Goal: Task Accomplishment & Management: Manage account settings

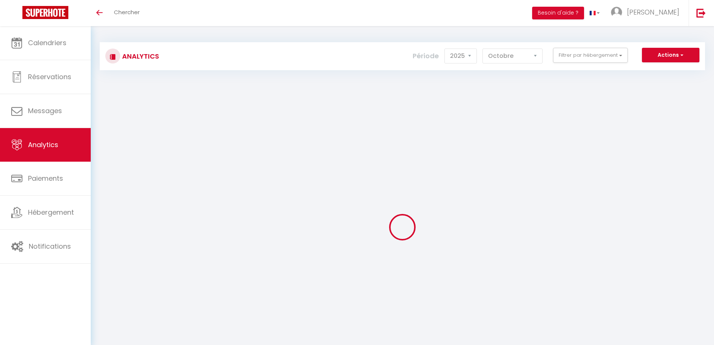
select select "2025"
select select "10"
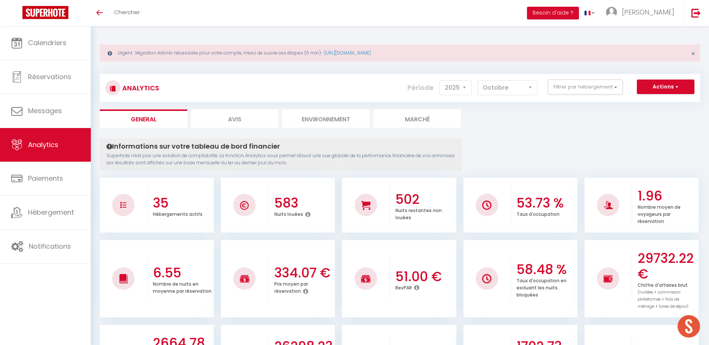
click at [566, 55] on div "Urgent : Migration Airbnb nécessaire pour votre compte, merci de suivre ces éta…" at bounding box center [400, 52] width 600 height 17
click at [566, 84] on button "Filtrer par hébergement" at bounding box center [585, 87] width 75 height 15
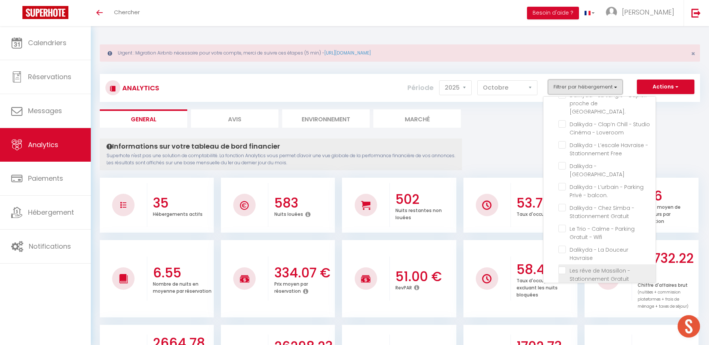
scroll to position [411, 0]
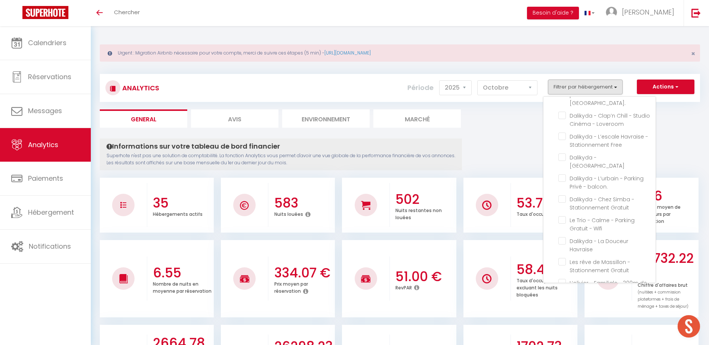
click at [564, 300] on Havraise "checkbox" at bounding box center [606, 303] width 97 height 7
checkbox Havraise "true"
checkbox Calme "false"
checkbox Gratuit\ "false"
checkbox centrale\ "false"
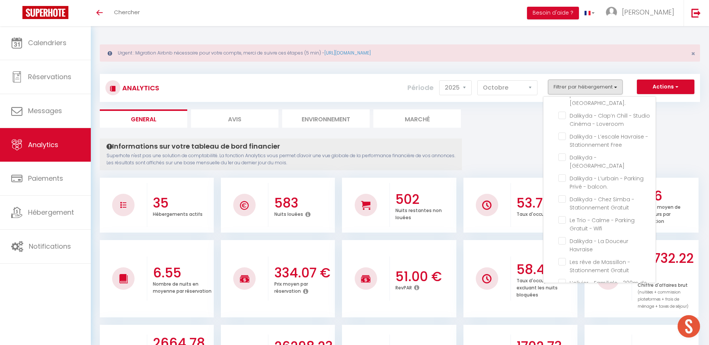
checkbox Clovis "false"
checkbox Insolite\ "false"
checkbox gare "false"
checkbox université "false"
checkbox Central "false"
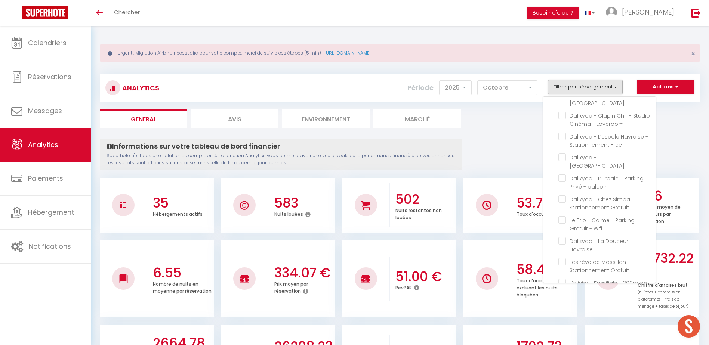
checkbox gratuit "false"
checkbox Balcons "false"
checkbox Calme "false"
checkbox facile "false"
checkbox wifi "false"
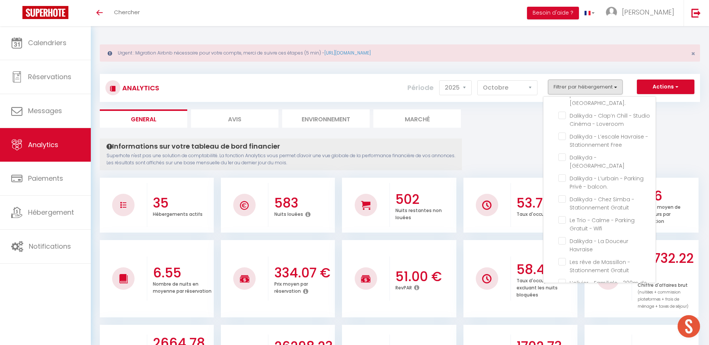
checkbox Élégant "false"
checkbox Privée "false"
checkbox cuisine "false"
checkbox Gare\ "false"
checkbox Loveroom "false"
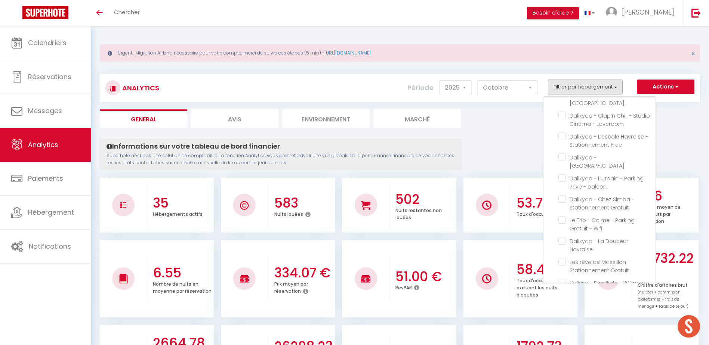
checkbox Free "false"
checkbox Manhattan "false"
checkbox balcon\ "false"
checkbox Gratuit "false"
checkbox Wifi "false"
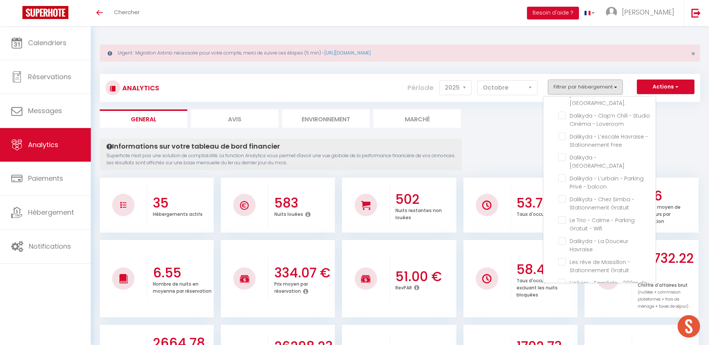
checkbox Havraise "false"
checkbox Gratuit "false"
checkbox central "false"
checkbox Gratuit "false"
checkbox Dauphine "false"
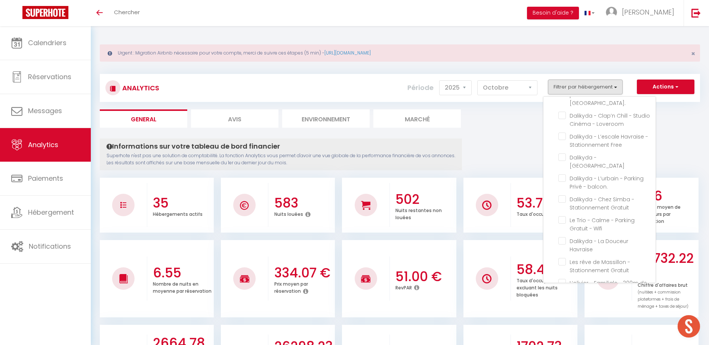
checkbox central\ "false"
checkbox Joffre "false"
checkbox Tropical\ "false"
checkbox pressensé "false"
checkbox Pressensé "false"
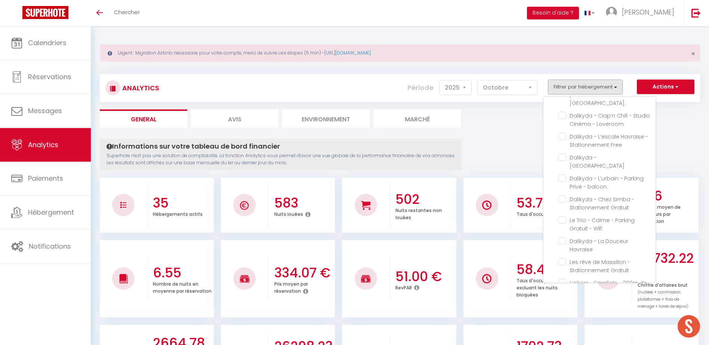
checkbox Privée "false"
checkbox cuisine "false"
checkbox Loveroom "false"
checkbox Free "false"
checkbox Manhattan "false"
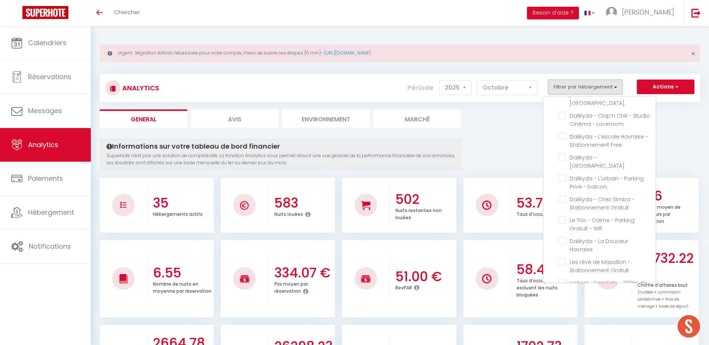
checkbox Gratuit "false"
checkbox doublette "false"
checkbox pressensé "false"
checkbox Pressensé "false"
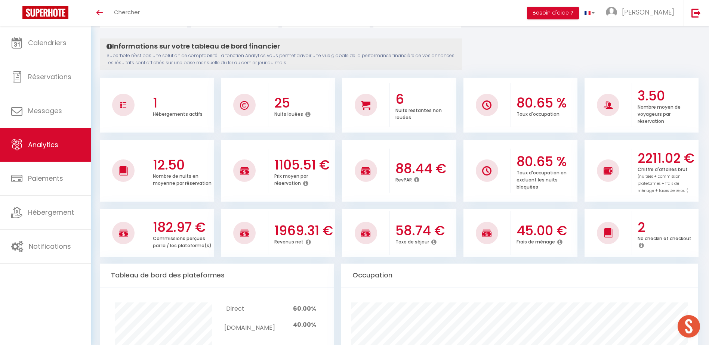
scroll to position [0, 0]
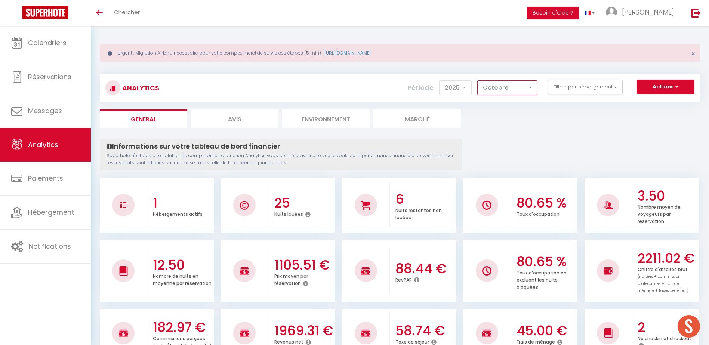
click at [524, 87] on select "[PERSON_NAME] Mars Avril Mai Juin Juillet Août Septembre Octobre Novembre Décem…" at bounding box center [507, 87] width 60 height 15
click at [477, 80] on select "[PERSON_NAME] Mars Avril Mai Juin Juillet Août Septembre Octobre Novembre Décem…" at bounding box center [507, 87] width 60 height 15
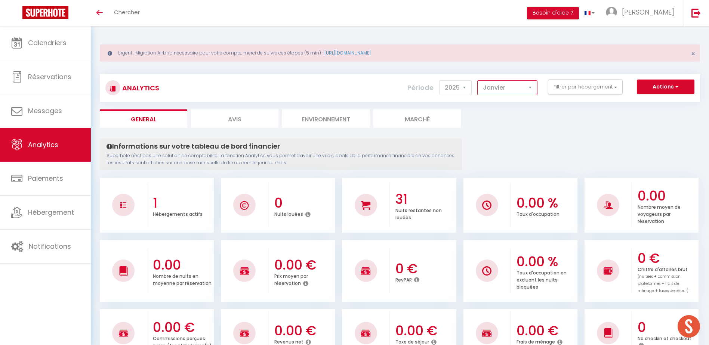
click at [514, 94] on select "[PERSON_NAME] Mars Avril Mai Juin Juillet Août Septembre Octobre Novembre Décem…" at bounding box center [507, 87] width 60 height 15
click at [477, 80] on select "[PERSON_NAME] Mars Avril Mai Juin Juillet Août Septembre Octobre Novembre Décem…" at bounding box center [507, 87] width 60 height 15
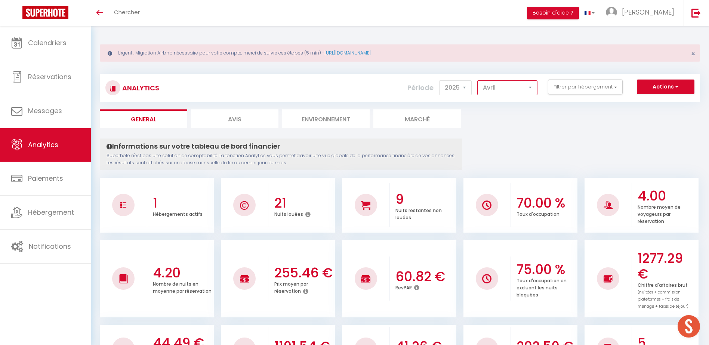
click at [501, 93] on select "[PERSON_NAME] Mars Avril Mai Juin Juillet Août Septembre Octobre Novembre Décem…" at bounding box center [507, 87] width 60 height 15
click at [477, 80] on select "[PERSON_NAME] Mars Avril Mai Juin Juillet Août Septembre Octobre Novembre Décem…" at bounding box center [507, 87] width 60 height 15
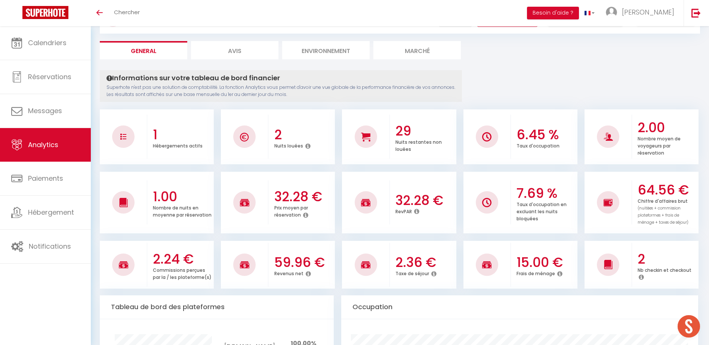
scroll to position [75, 0]
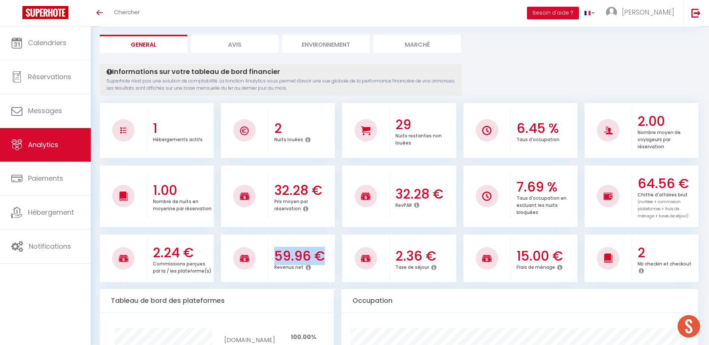
drag, startPoint x: 277, startPoint y: 257, endPoint x: 321, endPoint y: 254, distance: 44.6
click at [321, 254] on h3 "59.96 €" at bounding box center [303, 256] width 59 height 16
click at [285, 236] on li "59.96 € Revenus net" at bounding box center [278, 259] width 114 height 48
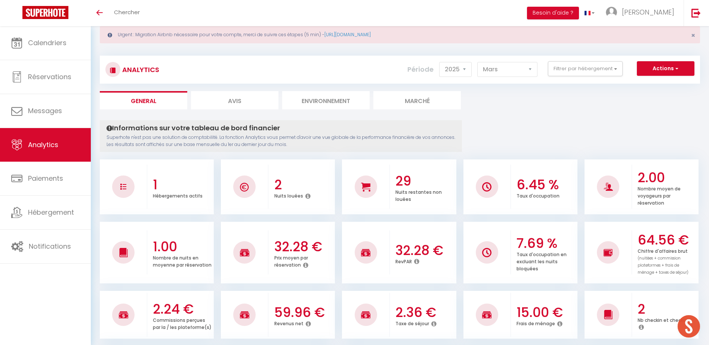
scroll to position [0, 0]
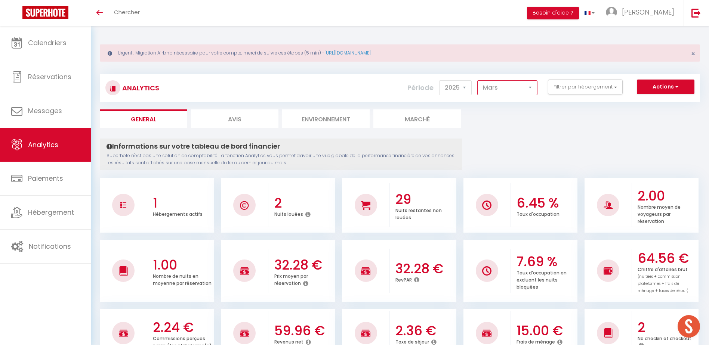
click at [502, 86] on select "[PERSON_NAME] Mars Avril Mai Juin Juillet Août Septembre Octobre Novembre Décem…" at bounding box center [507, 87] width 60 height 15
click at [477, 80] on select "[PERSON_NAME] Mars Avril Mai Juin Juillet Août Septembre Octobre Novembre Décem…" at bounding box center [507, 87] width 60 height 15
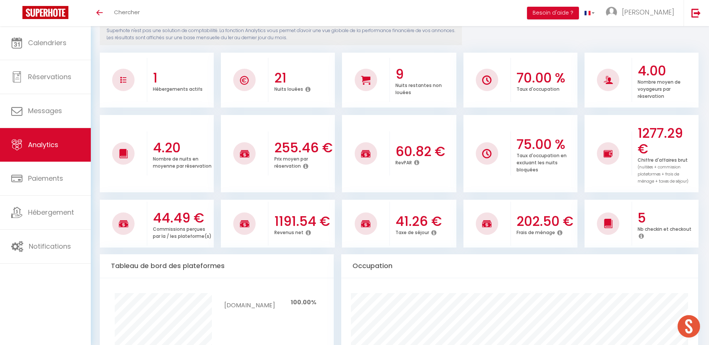
scroll to position [112, 0]
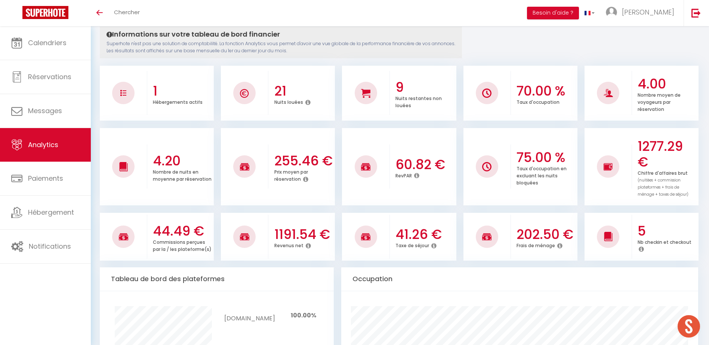
click at [307, 246] on icon at bounding box center [308, 246] width 5 height 6
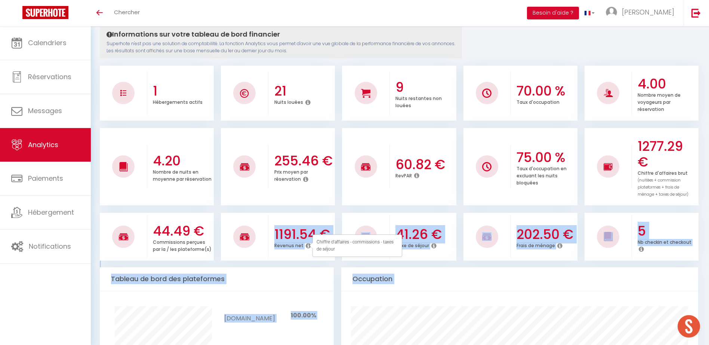
drag, startPoint x: 276, startPoint y: 234, endPoint x: 315, endPoint y: 238, distance: 38.7
drag, startPoint x: 315, startPoint y: 238, endPoint x: 298, endPoint y: 223, distance: 22.2
click at [298, 223] on div "1191.54 € Revenus net" at bounding box center [301, 236] width 66 height 41
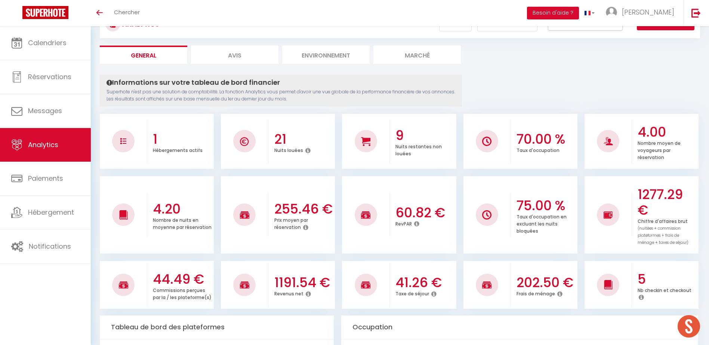
scroll to position [0, 0]
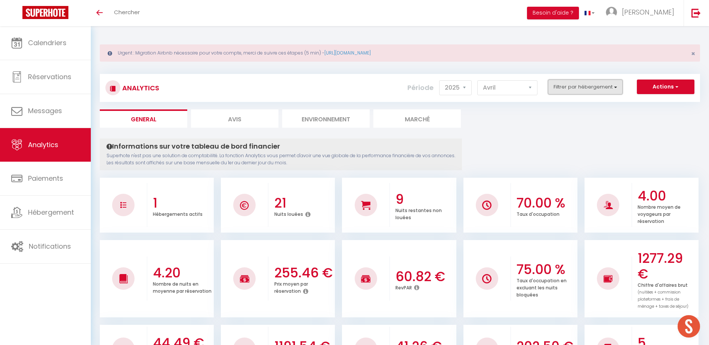
click at [570, 90] on button "Filtrer par hébergement" at bounding box center [585, 87] width 75 height 15
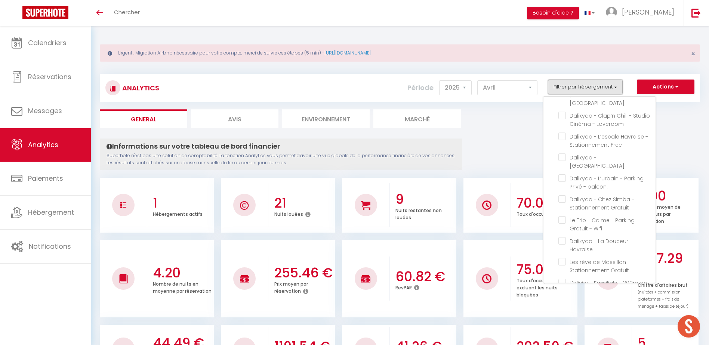
click at [570, 90] on button "Filtrer par hébergement" at bounding box center [585, 87] width 75 height 15
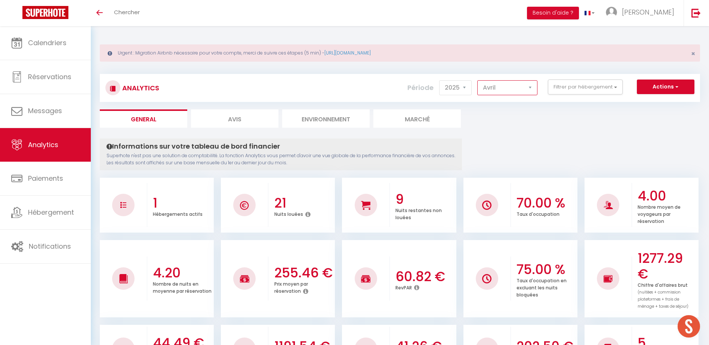
click at [492, 82] on select "[PERSON_NAME] Mars Avril Mai Juin Juillet Août Septembre Octobre Novembre Décem…" at bounding box center [507, 87] width 60 height 15
click at [477, 80] on select "[PERSON_NAME] Mars Avril Mai Juin Juillet Août Septembre Octobre Novembre Décem…" at bounding box center [507, 87] width 60 height 15
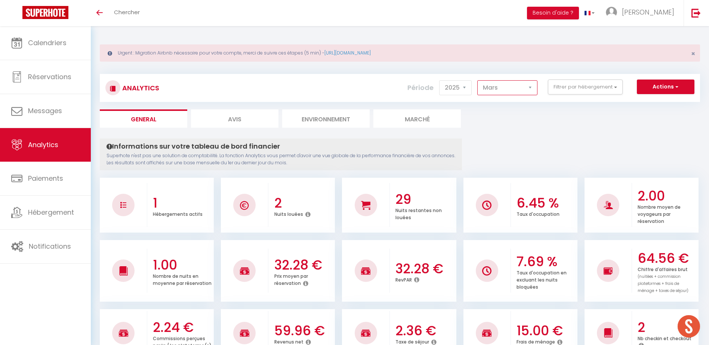
click at [517, 89] on select "[PERSON_NAME] Mars Avril Mai Juin Juillet Août Septembre Octobre Novembre Décem…" at bounding box center [507, 87] width 60 height 15
click at [477, 80] on select "[PERSON_NAME] Mars Avril Mai Juin Juillet Août Septembre Octobre Novembre Décem…" at bounding box center [507, 87] width 60 height 15
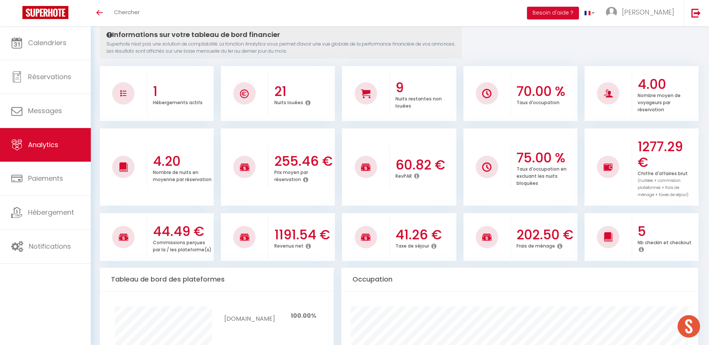
scroll to position [112, 0]
click at [306, 244] on icon at bounding box center [308, 246] width 5 height 6
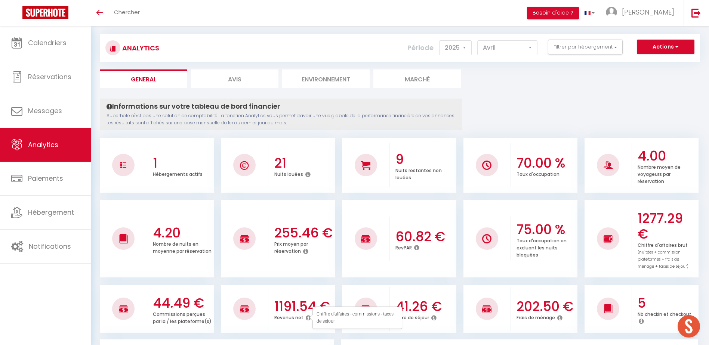
scroll to position [0, 0]
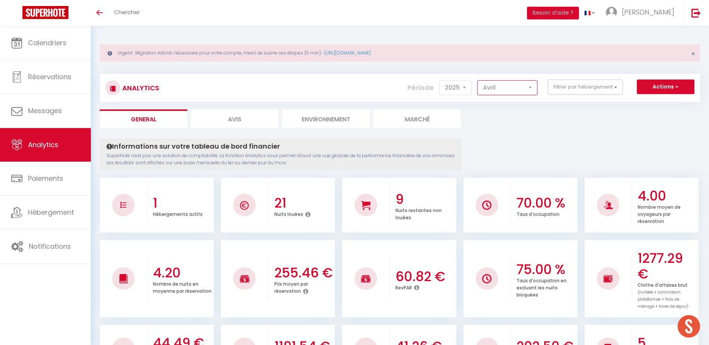
click at [520, 93] on select "[PERSON_NAME] Mars Avril Mai Juin Juillet Août Septembre Octobre Novembre Décem…" at bounding box center [507, 87] width 60 height 15
click at [477, 80] on select "[PERSON_NAME] Mars Avril Mai Juin Juillet Août Septembre Octobre Novembre Décem…" at bounding box center [507, 87] width 60 height 15
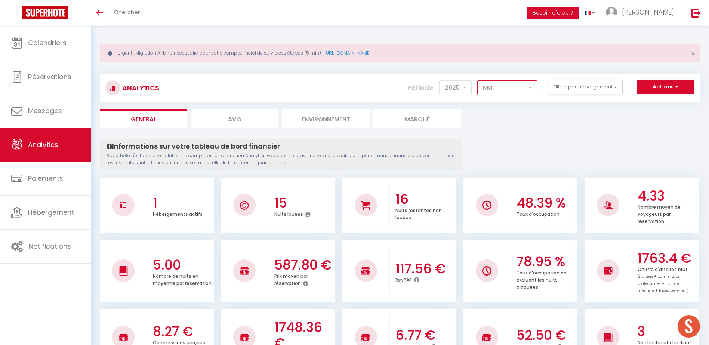
click at [523, 83] on select "[PERSON_NAME] Mars Avril Mai Juin Juillet Août Septembre Octobre Novembre Décem…" at bounding box center [507, 87] width 60 height 15
click at [477, 80] on select "[PERSON_NAME] Mars Avril Mai Juin Juillet Août Septembre Octobre Novembre Décem…" at bounding box center [507, 87] width 60 height 15
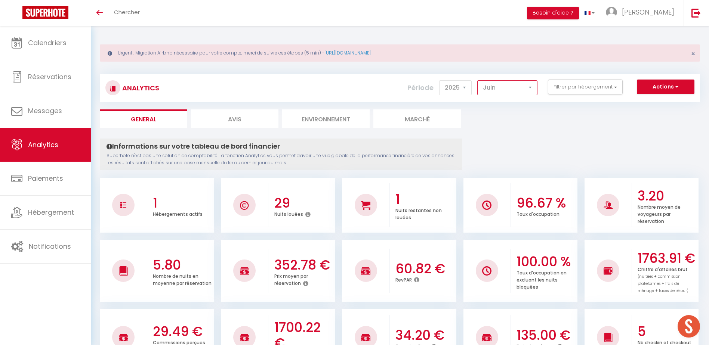
click at [521, 95] on select "[PERSON_NAME] Mars Avril Mai Juin Juillet Août Septembre Octobre Novembre Décem…" at bounding box center [507, 87] width 60 height 15
click at [477, 80] on select "[PERSON_NAME] Mars Avril Mai Juin Juillet Août Septembre Octobre Novembre Décem…" at bounding box center [507, 87] width 60 height 15
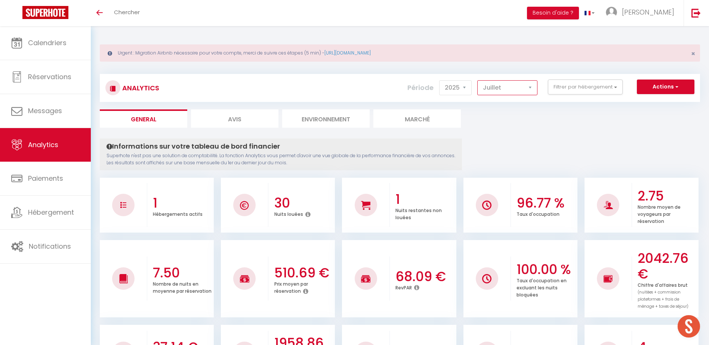
click at [512, 86] on select "[PERSON_NAME] Mars Avril Mai Juin Juillet Août Septembre Octobre Novembre Décem…" at bounding box center [507, 87] width 60 height 15
click at [477, 80] on select "[PERSON_NAME] Mars Avril Mai Juin Juillet Août Septembre Octobre Novembre Décem…" at bounding box center [507, 87] width 60 height 15
click at [499, 86] on select "[PERSON_NAME] Mars Avril Mai Juin Juillet Août Septembre Octobre Novembre Décem…" at bounding box center [507, 87] width 60 height 15
click at [477, 80] on select "[PERSON_NAME] Mars Avril Mai Juin Juillet Août Septembre Octobre Novembre Décem…" at bounding box center [507, 87] width 60 height 15
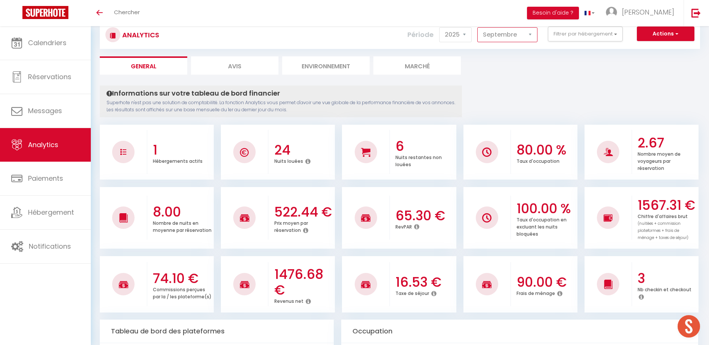
scroll to position [37, 0]
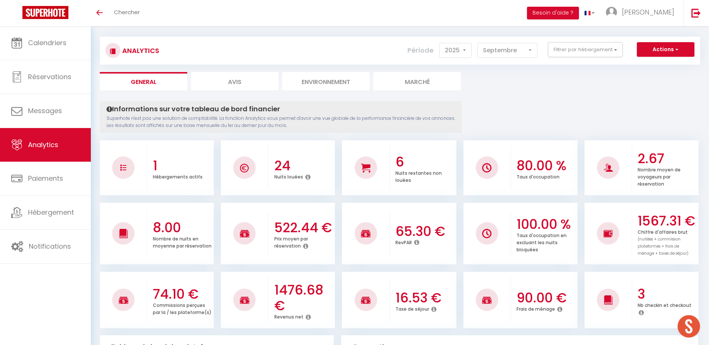
click at [519, 42] on div "Période 2014 2015 2016 2017 2018 2019 2020 2021 2022 2023 2024 2025 2026 2027 J…" at bounding box center [475, 50] width 136 height 16
click at [519, 47] on select "[PERSON_NAME] Mars Avril Mai Juin Juillet Août Septembre Octobre Novembre Décem…" at bounding box center [507, 50] width 60 height 15
select select "10"
click at [477, 43] on select "[PERSON_NAME] Mars Avril Mai Juin Juillet Août Septembre Octobre Novembre Décem…" at bounding box center [507, 50] width 60 height 15
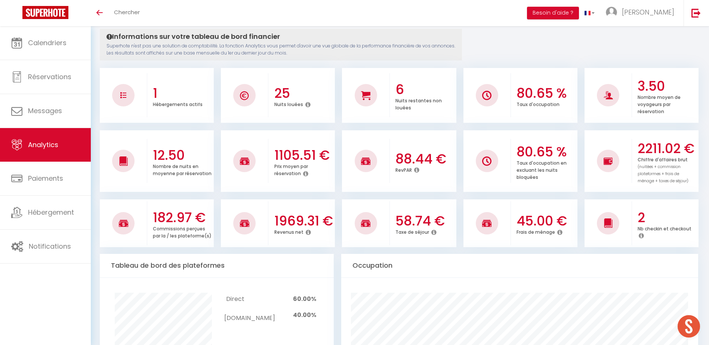
scroll to position [0, 0]
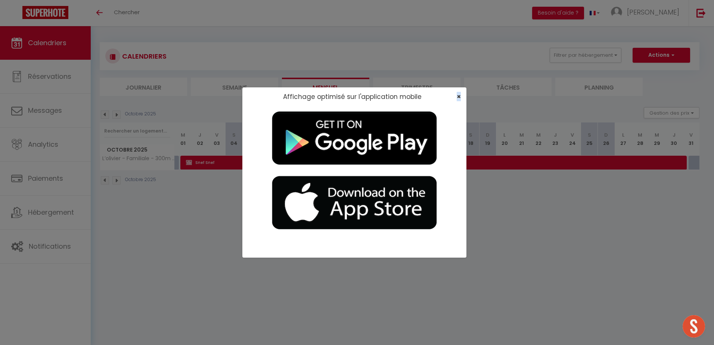
click at [461, 94] on div "×" at bounding box center [456, 96] width 19 height 7
drag, startPoint x: 461, startPoint y: 94, endPoint x: 456, endPoint y: 96, distance: 4.9
click at [457, 96] on span "×" at bounding box center [459, 96] width 4 height 9
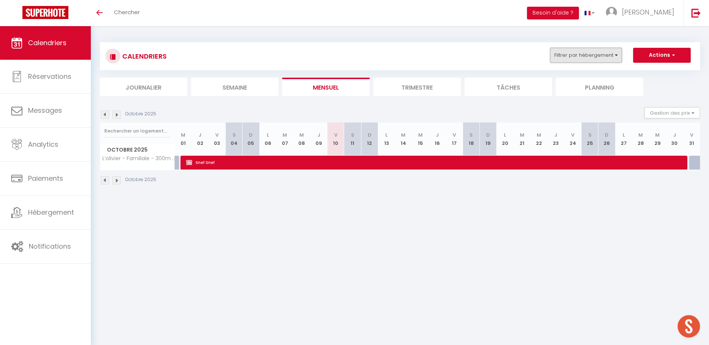
click at [601, 56] on button "Filtrer par hébergement" at bounding box center [586, 55] width 72 height 15
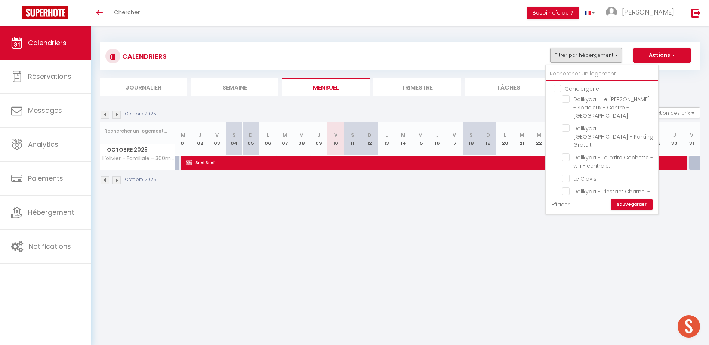
click at [584, 74] on input "text" at bounding box center [602, 73] width 112 height 13
type input "3"
checkbox input "false"
checkbox input "true"
checkbox input "false"
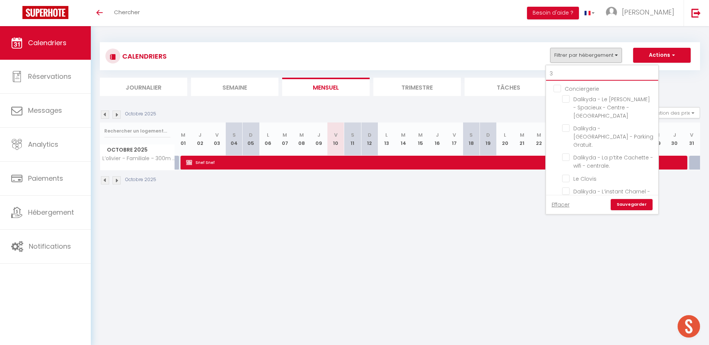
checkbox input "false"
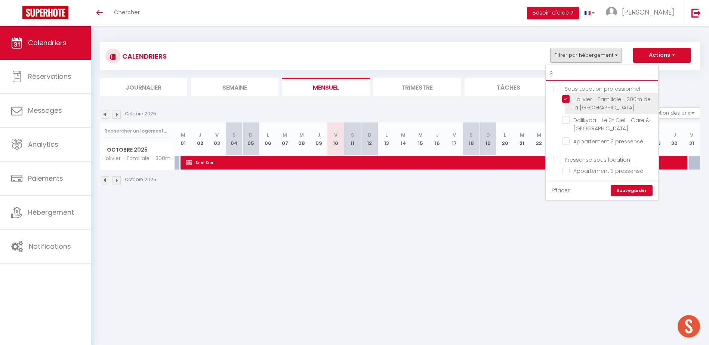
type input "3"
click at [568, 98] on input "L’olivier - Familiale - 300m de la [GEOGRAPHIC_DATA]" at bounding box center [608, 98] width 93 height 7
checkbox input "false"
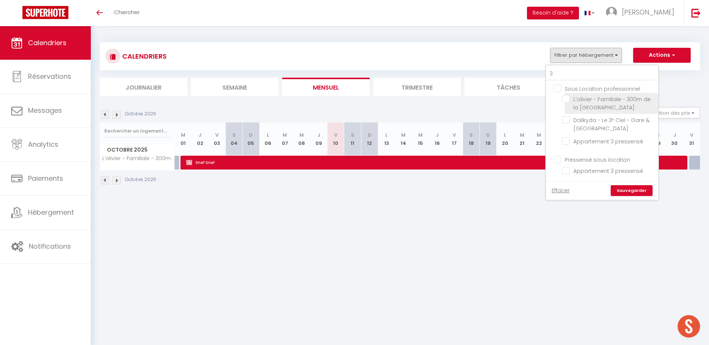
checkbox input "false"
click at [568, 119] on input "Dalikyda - Le 3ᵉ Ciel - Gare & [GEOGRAPHIC_DATA]" at bounding box center [608, 119] width 93 height 7
checkbox input "true"
checkbox input "false"
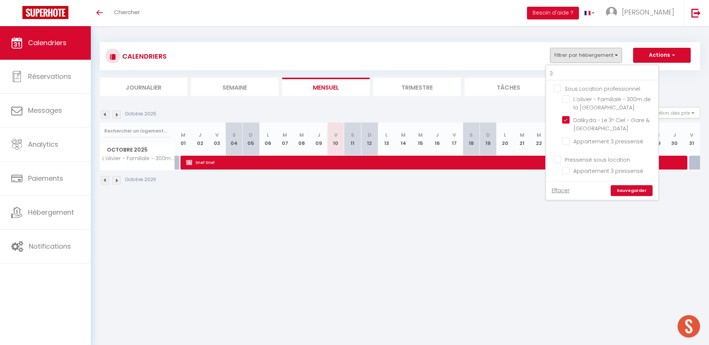
click at [635, 190] on link "Sauvegarder" at bounding box center [631, 190] width 42 height 11
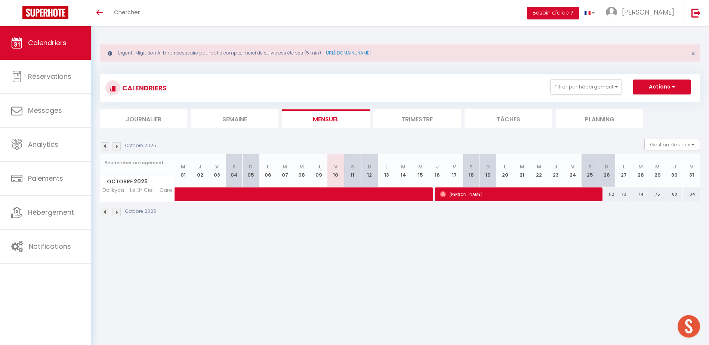
click at [416, 119] on li "Trimestre" at bounding box center [416, 118] width 87 height 18
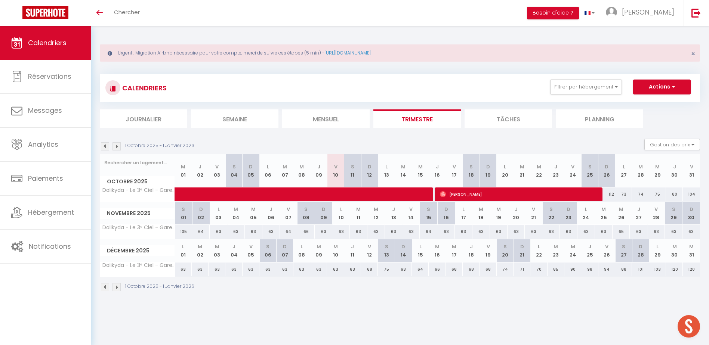
click at [101, 145] on img at bounding box center [105, 146] width 8 height 8
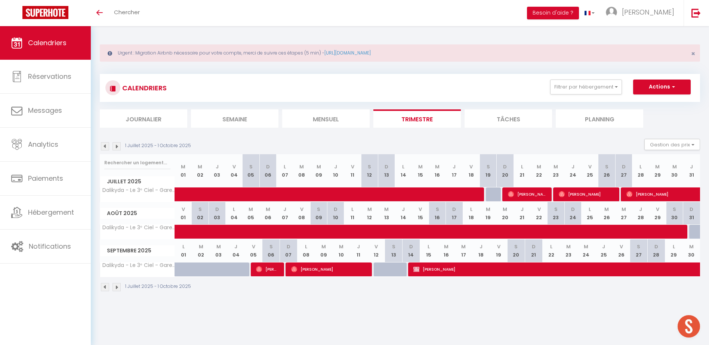
click at [103, 145] on img at bounding box center [105, 146] width 8 height 8
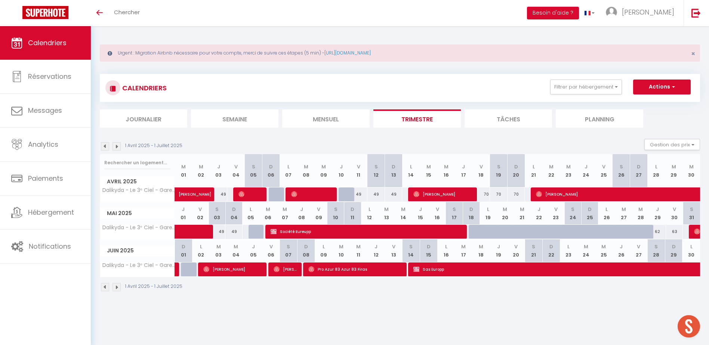
click at [103, 145] on img at bounding box center [105, 146] width 8 height 8
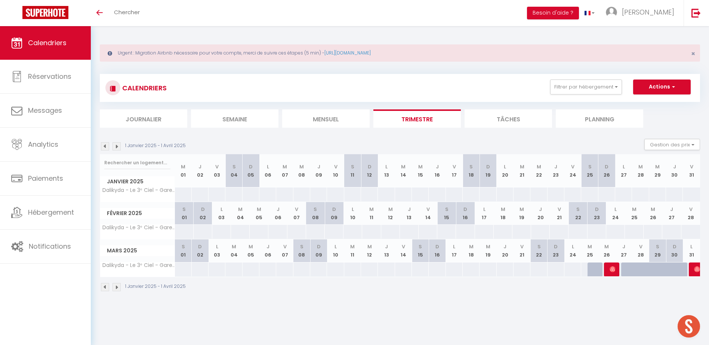
click at [118, 143] on img at bounding box center [116, 146] width 8 height 8
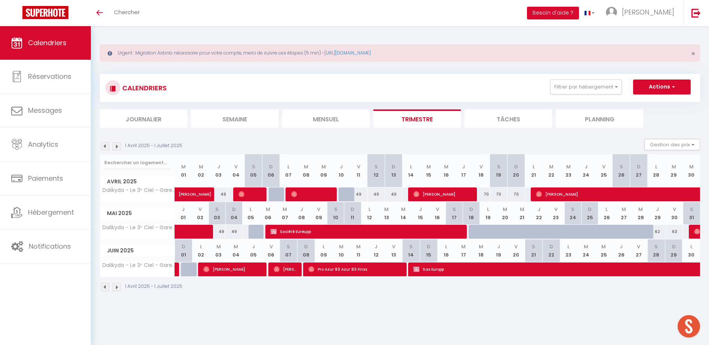
click at [120, 146] on img at bounding box center [116, 146] width 8 height 8
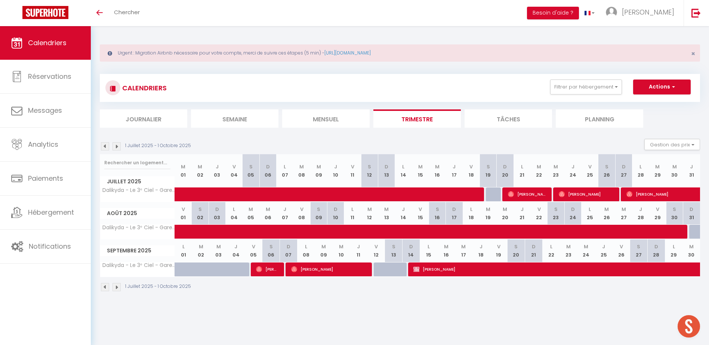
click at [120, 146] on img at bounding box center [116, 146] width 8 height 8
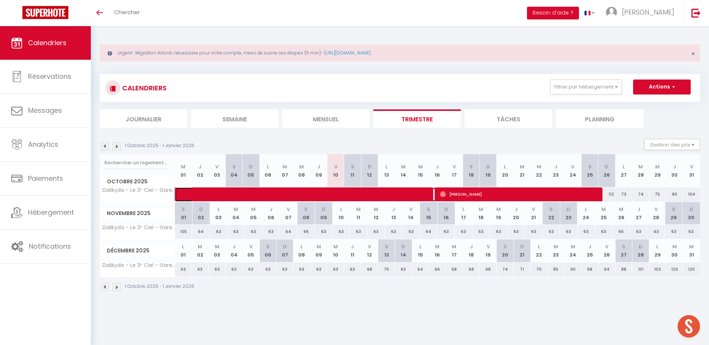
click at [309, 190] on span at bounding box center [315, 195] width 258 height 14
select select "OK"
select select "0"
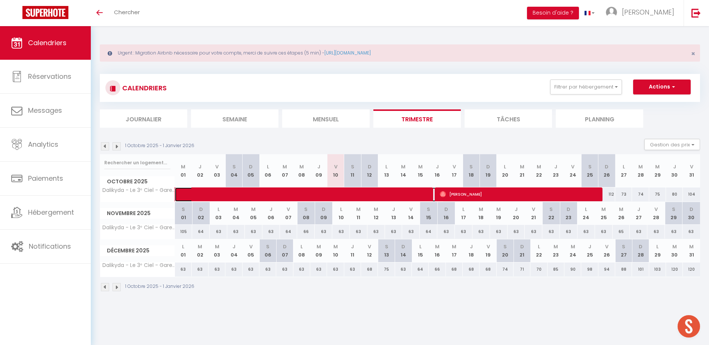
select select "1"
select select
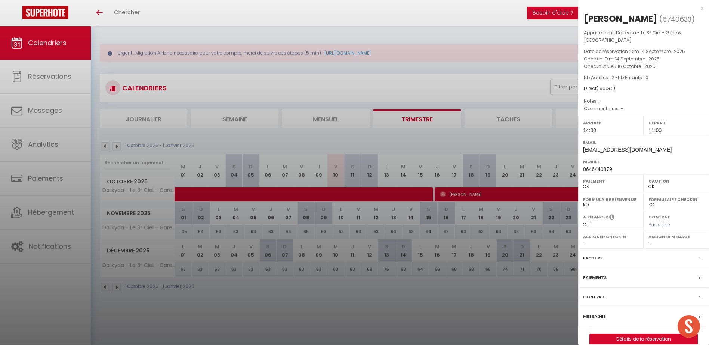
click at [703, 8] on div "x [PERSON_NAME] ( 6740633 ) Appartement : Dalikyda - Le 3ᵉ Ciel - Gare & [GEOGR…" at bounding box center [643, 178] width 131 height 356
click at [702, 6] on div "x" at bounding box center [640, 8] width 125 height 9
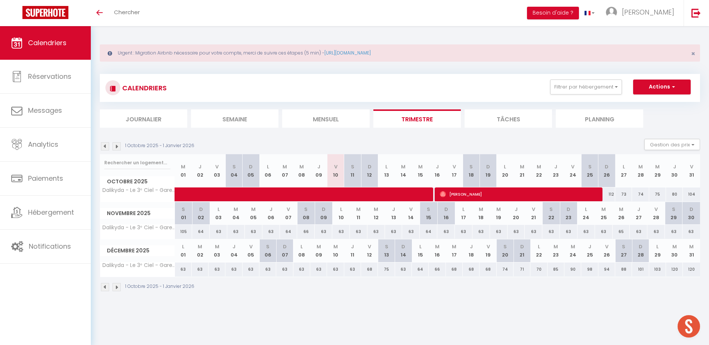
click at [106, 145] on img at bounding box center [105, 146] width 8 height 8
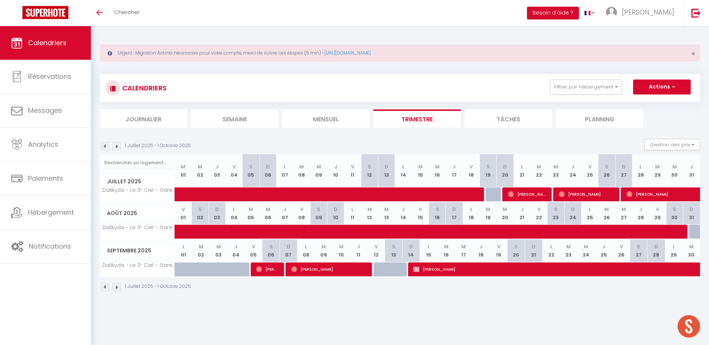
click at [106, 145] on img at bounding box center [105, 146] width 8 height 8
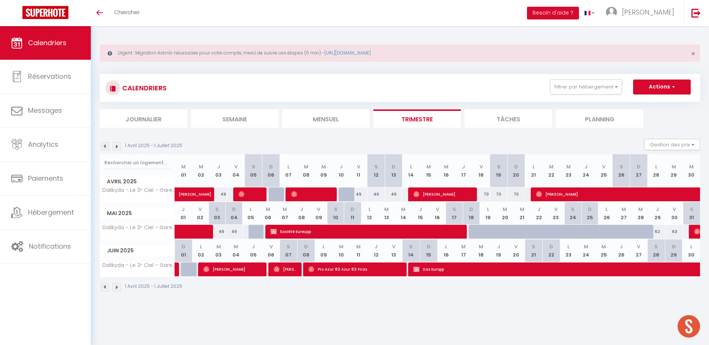
click at [106, 145] on img at bounding box center [105, 146] width 8 height 8
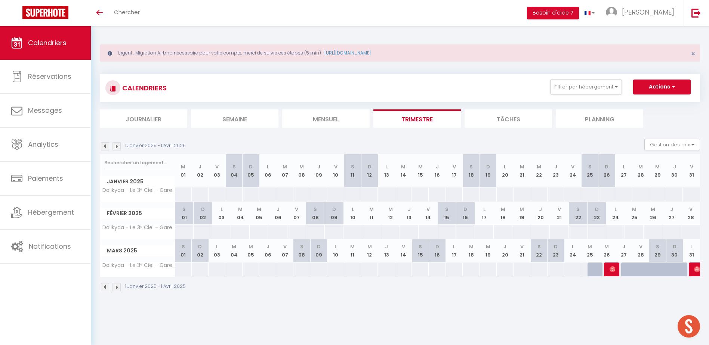
click at [114, 146] on img at bounding box center [116, 146] width 8 height 8
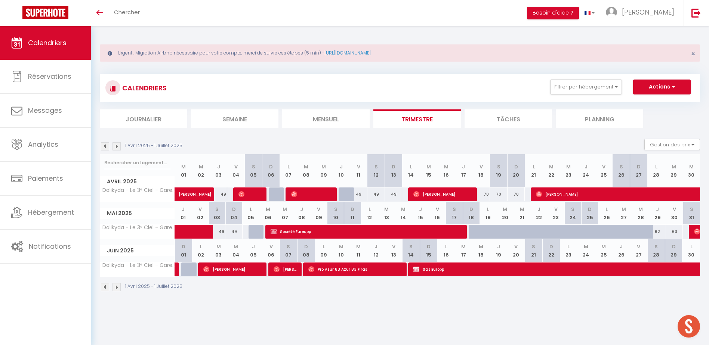
click at [101, 147] on img at bounding box center [105, 146] width 8 height 8
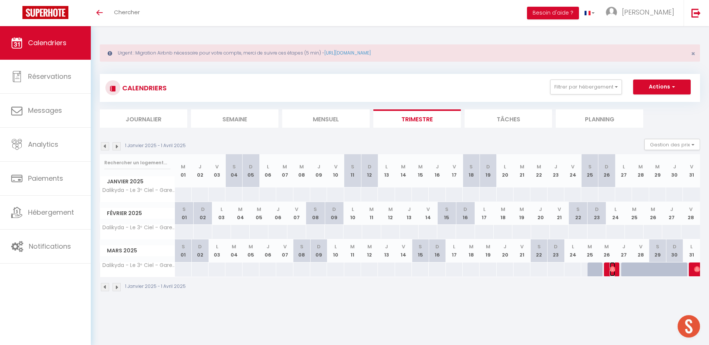
click at [613, 270] on img at bounding box center [612, 269] width 6 height 6
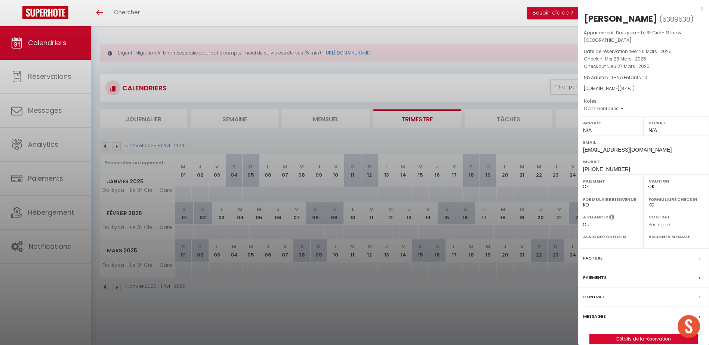
click at [703, 8] on div "x" at bounding box center [640, 8] width 125 height 9
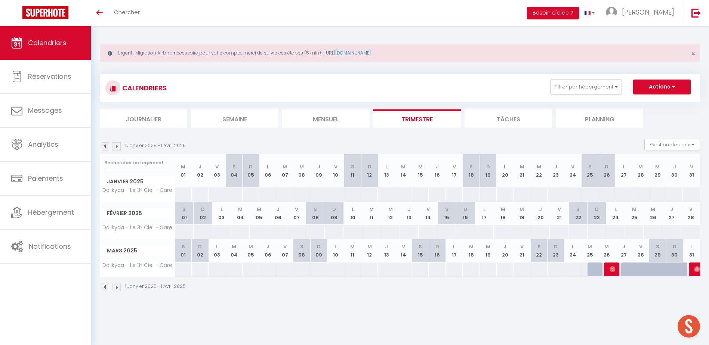
click at [117, 146] on img at bounding box center [116, 146] width 8 height 8
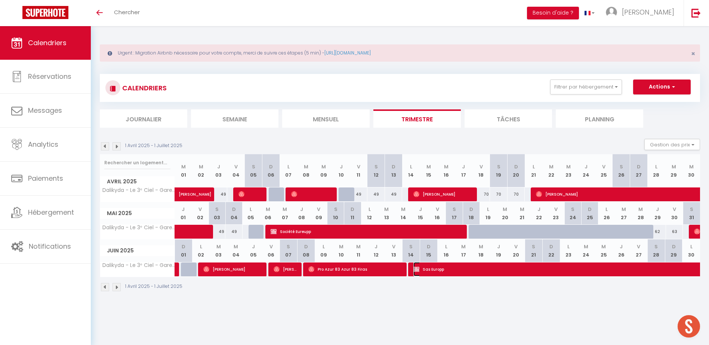
click at [424, 271] on span "Sas Europp" at bounding box center [713, 269] width 601 height 14
select select "KO"
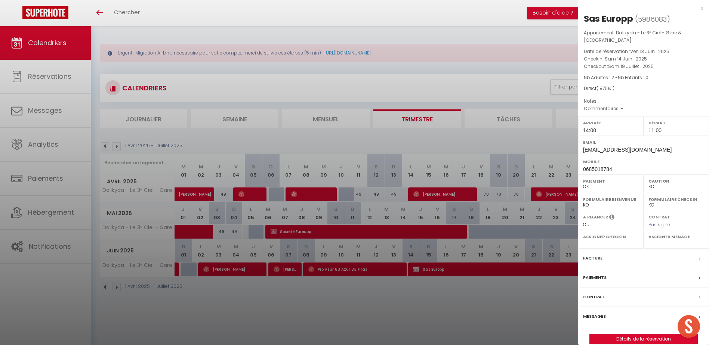
click at [427, 296] on div at bounding box center [354, 172] width 709 height 345
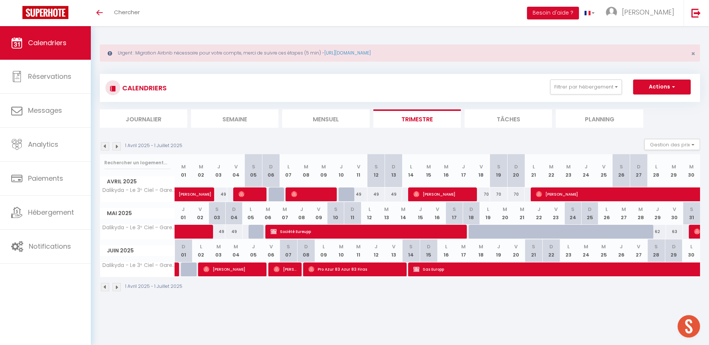
click at [112, 147] on div "1 Avril 2025 - 1 Juillet 2025" at bounding box center [142, 146] width 85 height 8
click at [115, 148] on img at bounding box center [116, 146] width 8 height 8
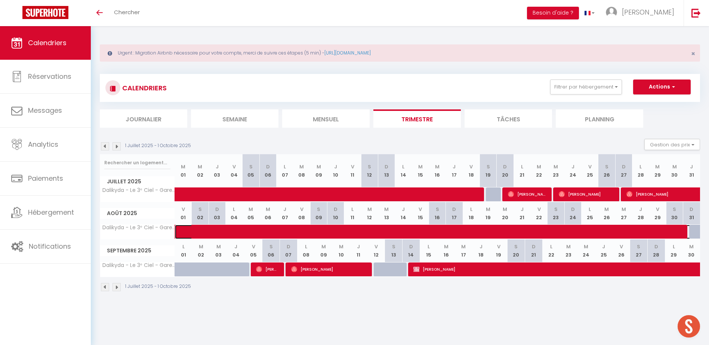
click at [218, 229] on span at bounding box center [443, 232] width 515 height 14
select select "OK"
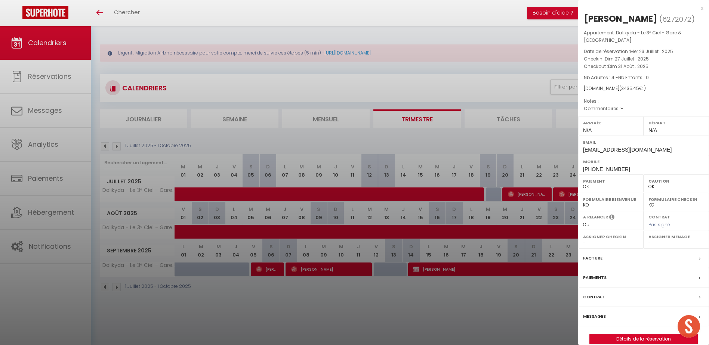
click at [408, 142] on div at bounding box center [354, 172] width 709 height 345
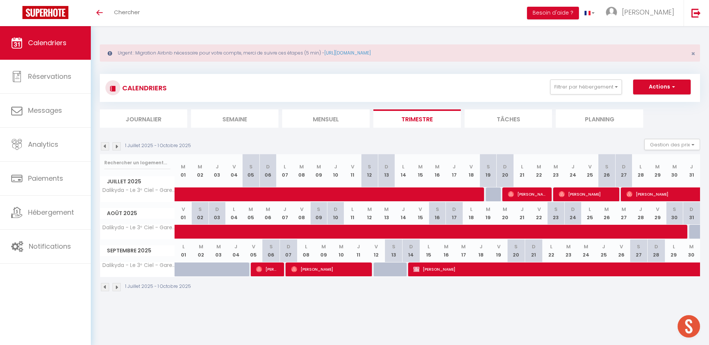
click at [106, 147] on img at bounding box center [105, 146] width 8 height 8
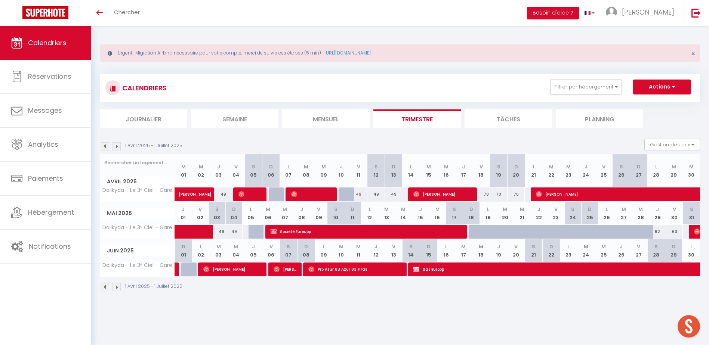
click at [106, 147] on img at bounding box center [105, 146] width 8 height 8
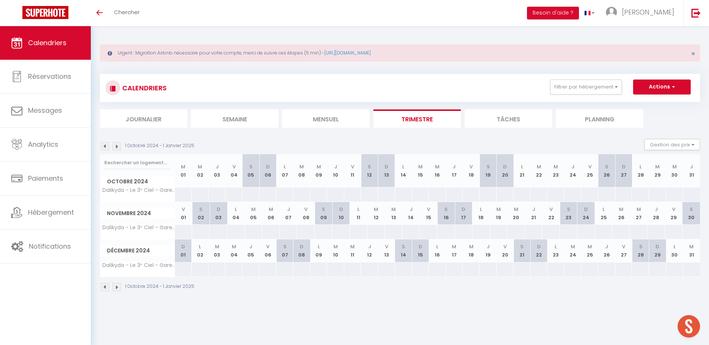
click at [102, 147] on img at bounding box center [105, 146] width 8 height 8
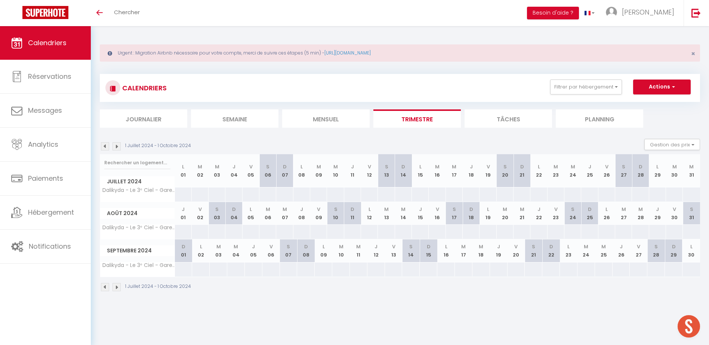
click at [102, 147] on img at bounding box center [105, 146] width 8 height 8
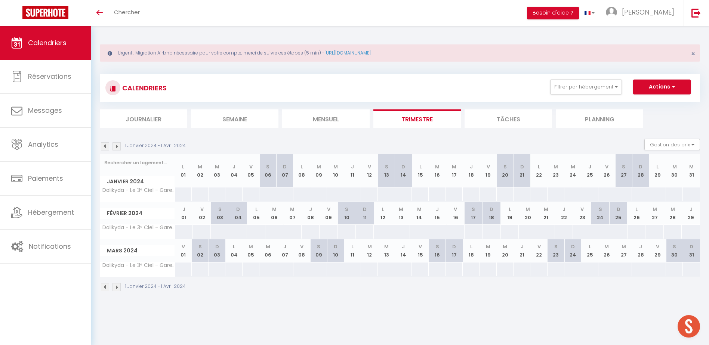
click at [115, 149] on img at bounding box center [116, 146] width 8 height 8
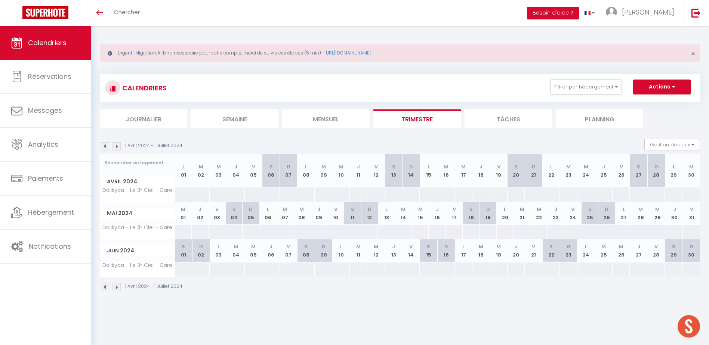
click at [114, 149] on img at bounding box center [116, 146] width 8 height 8
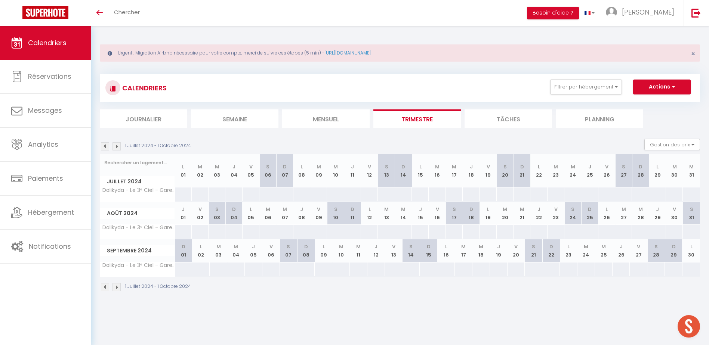
click at [114, 149] on img at bounding box center [116, 146] width 8 height 8
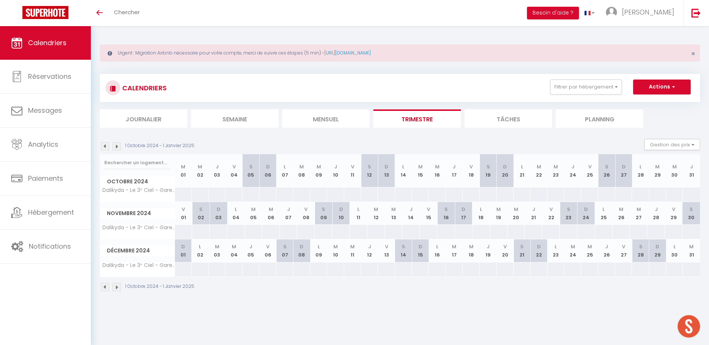
click at [114, 149] on img at bounding box center [116, 146] width 8 height 8
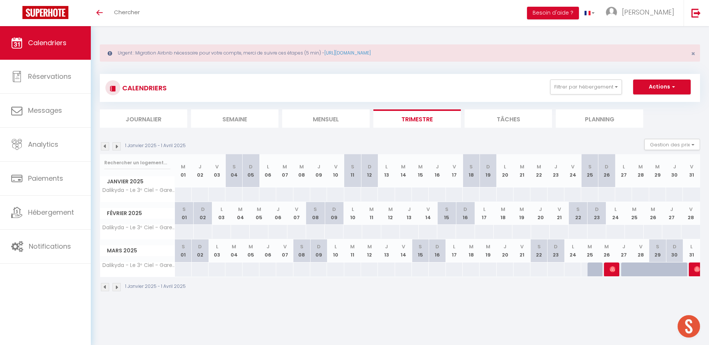
click at [114, 149] on img at bounding box center [116, 146] width 8 height 8
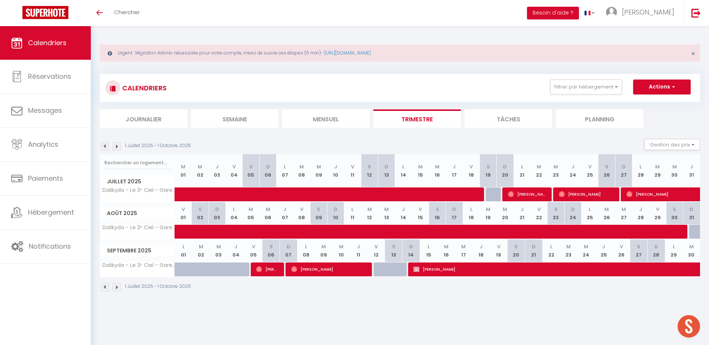
click at [114, 149] on img at bounding box center [116, 146] width 8 height 8
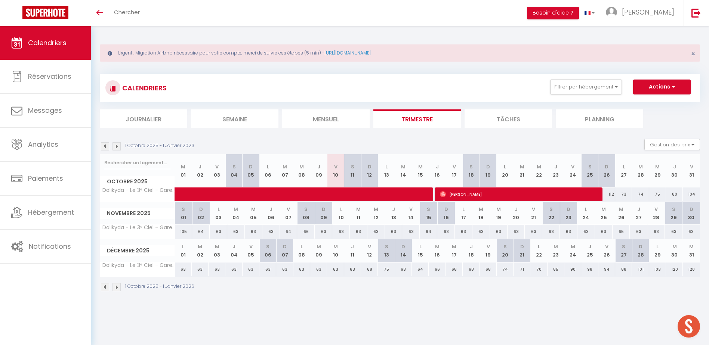
click at [107, 146] on img at bounding box center [105, 146] width 8 height 8
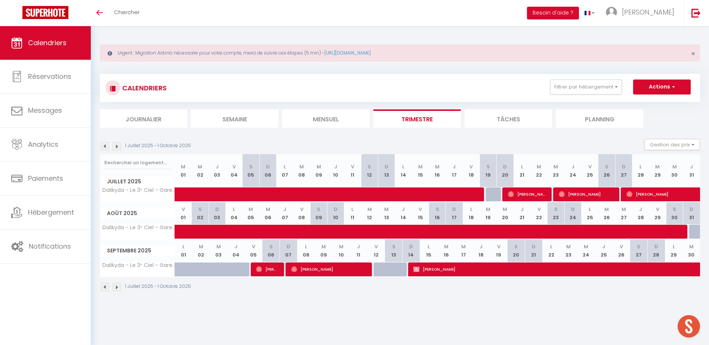
click at [107, 146] on img at bounding box center [105, 146] width 8 height 8
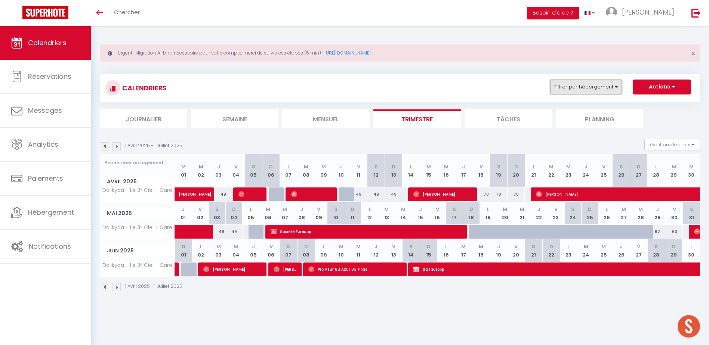
click at [604, 90] on button "Filtrer par hébergement" at bounding box center [586, 87] width 72 height 15
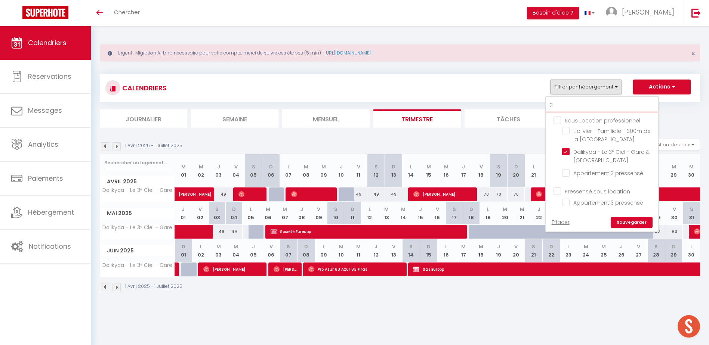
click at [587, 105] on input "3" at bounding box center [602, 105] width 112 height 13
checkbox input "false"
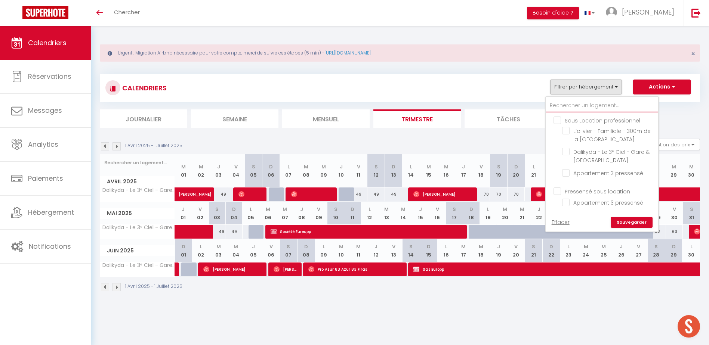
checkbox input "false"
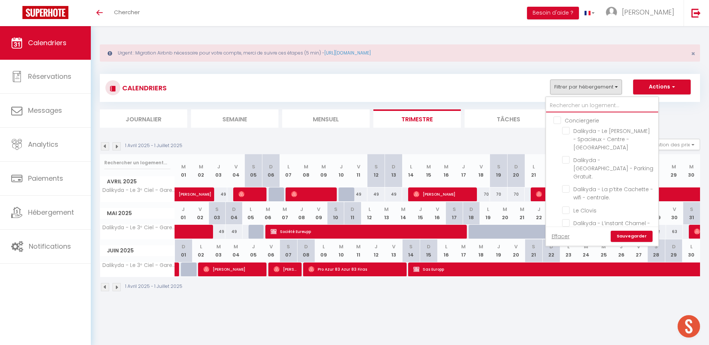
type input "o"
checkbox input "false"
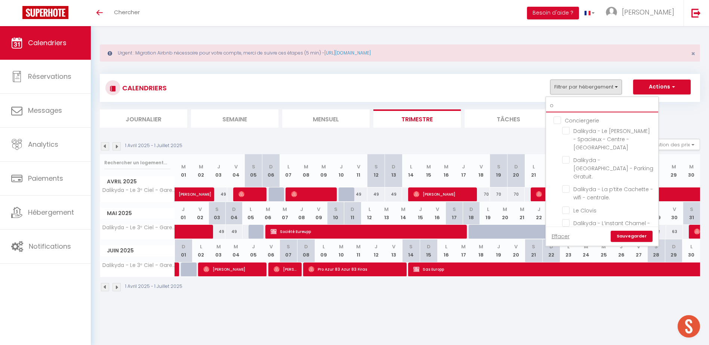
checkbox input "false"
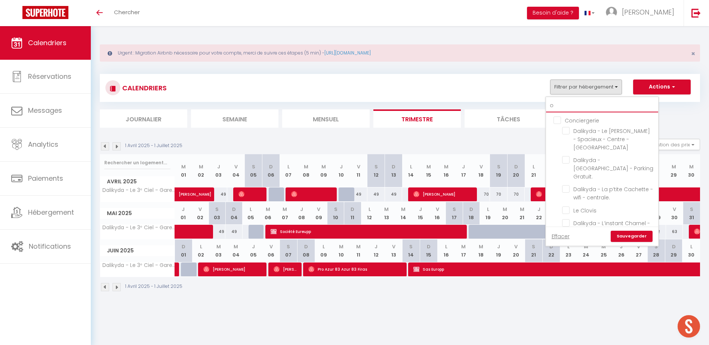
checkbox input "false"
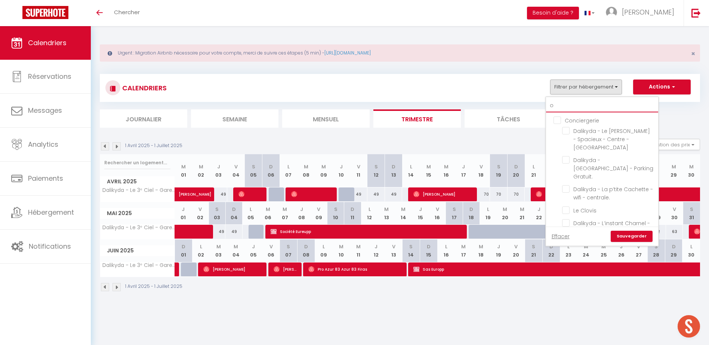
checkbox input "false"
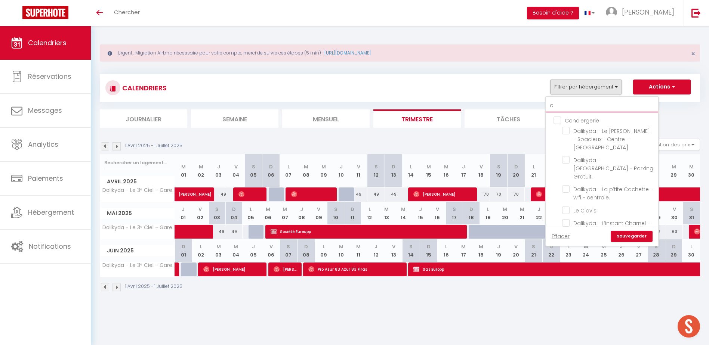
checkbox input "false"
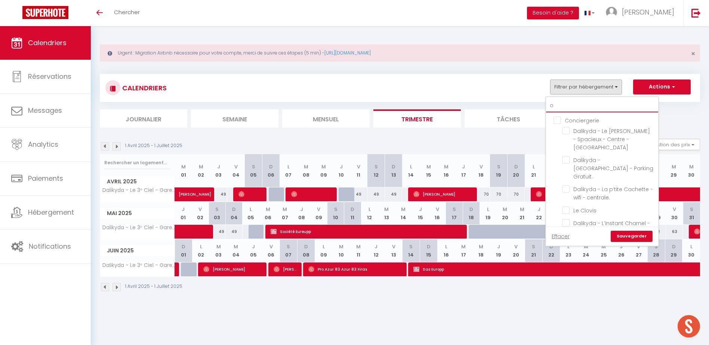
checkbox input "false"
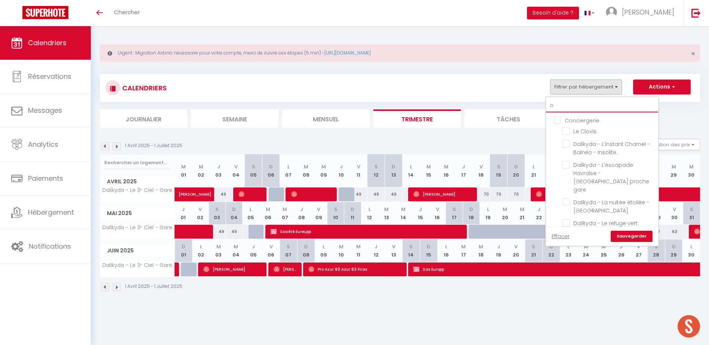
type input "ol"
checkbox input "false"
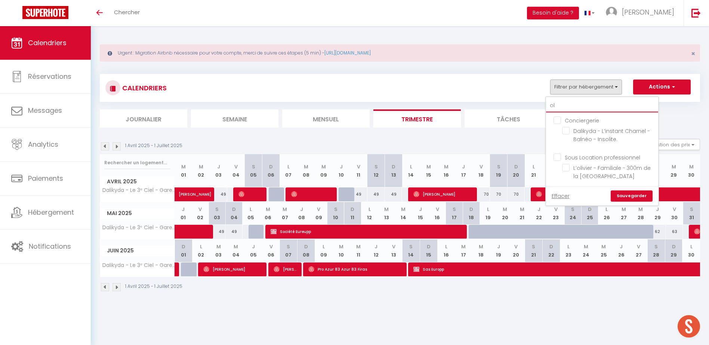
type input "oli"
checkbox input "false"
type input "oli"
click at [597, 170] on input "L’olivier - Familiale - 300m de la [GEOGRAPHIC_DATA]" at bounding box center [608, 167] width 93 height 7
checkbox input "true"
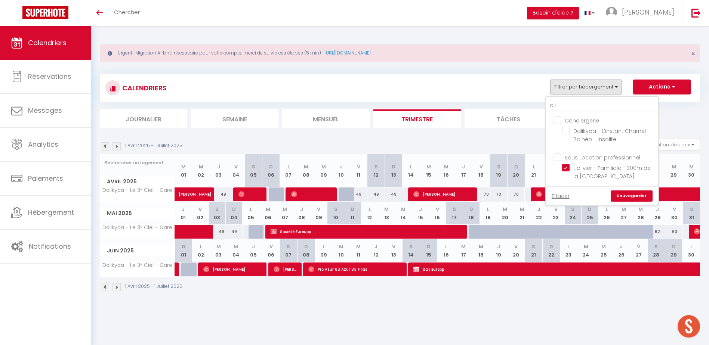
click at [635, 198] on link "Sauvegarder" at bounding box center [631, 196] width 42 height 11
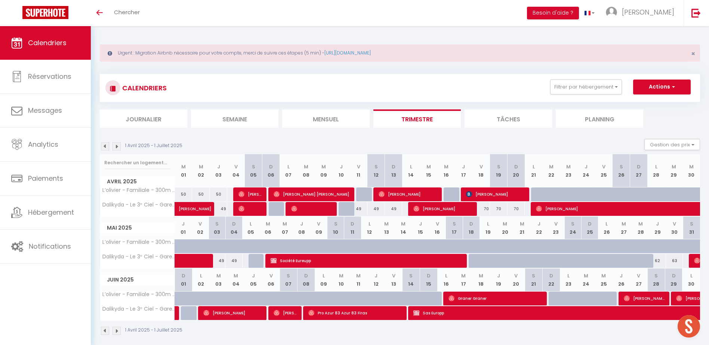
click at [592, 117] on div "CALENDRIERS Filtrer par hébergement oli Conciergerie Dalikyda - L’instant Charn…" at bounding box center [400, 101] width 600 height 54
drag, startPoint x: 592, startPoint y: 117, endPoint x: 540, endPoint y: 102, distance: 53.8
click at [540, 102] on div "CALENDRIERS Filtrer par hébergement oli Conciergerie Dalikyda - L’instant Charn…" at bounding box center [400, 101] width 600 height 54
click at [592, 97] on div "CALENDRIERS Filtrer par hébergement oli Conciergerie Dalikyda - L’instant Charn…" at bounding box center [400, 88] width 600 height 28
click at [594, 89] on button "Filtrer par hébergement" at bounding box center [586, 87] width 72 height 15
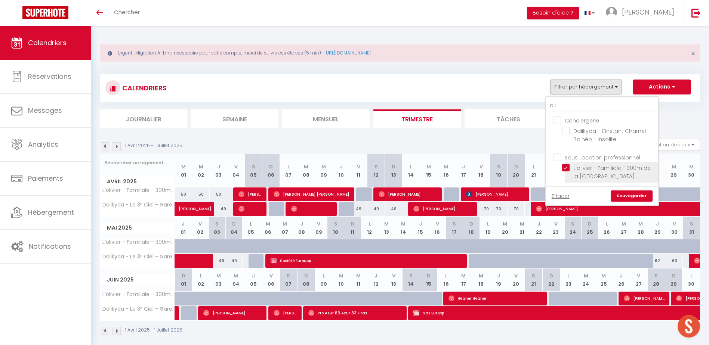
click at [564, 171] on input "L’olivier - Familiale - 300m de la [GEOGRAPHIC_DATA]" at bounding box center [608, 167] width 93 height 7
checkbox input "false"
click at [572, 105] on input "oli" at bounding box center [602, 105] width 112 height 13
checkbox input "false"
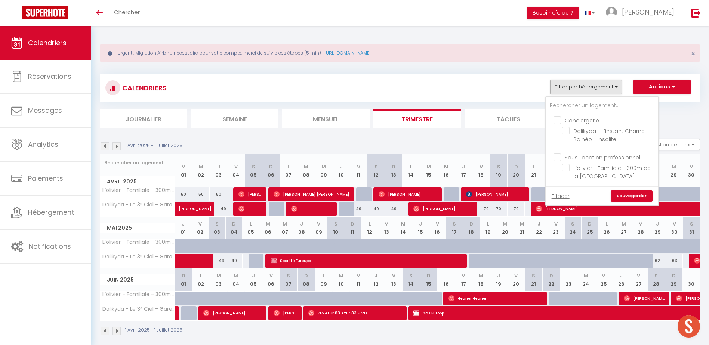
checkbox input "false"
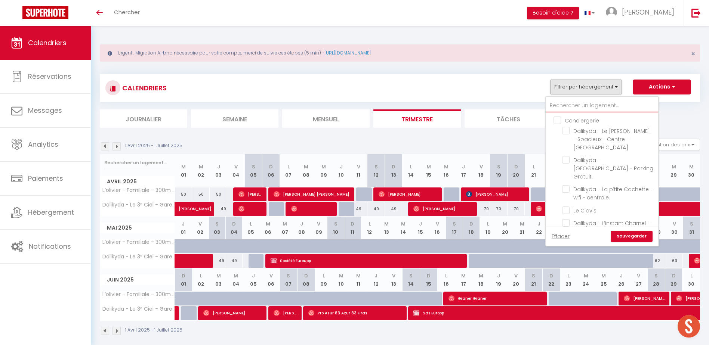
type input "m"
checkbox input "false"
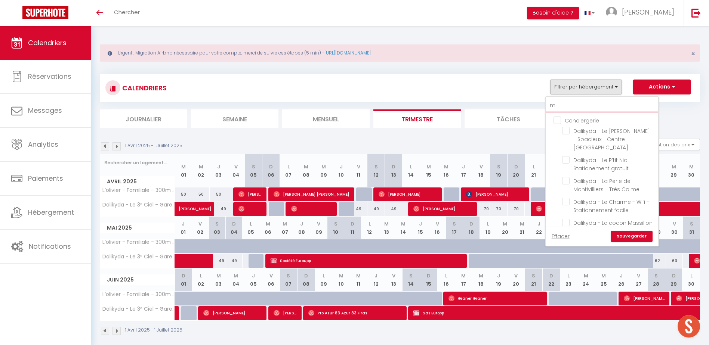
checkbox input "false"
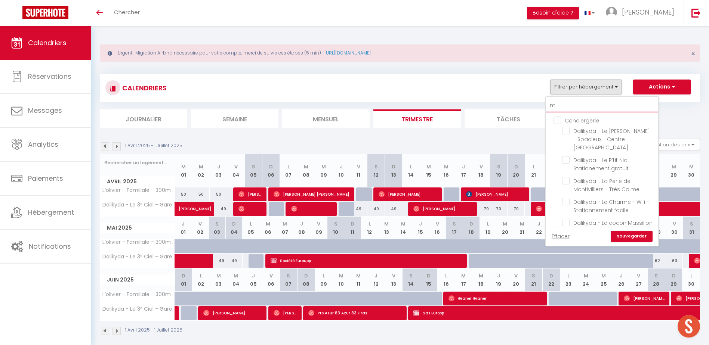
checkbox input "false"
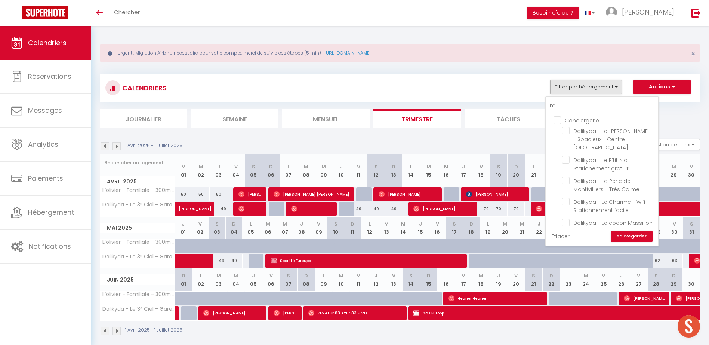
checkbox input "false"
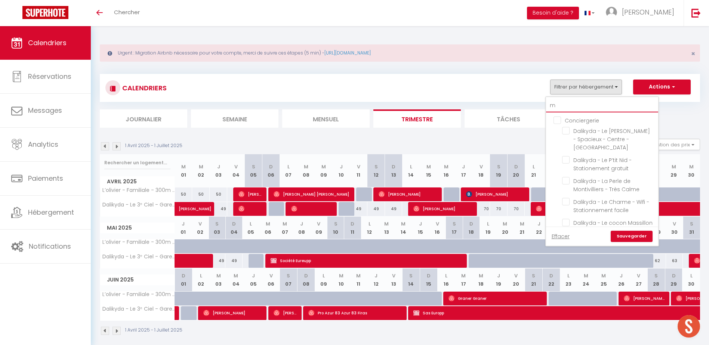
checkbox input "false"
type input "ma"
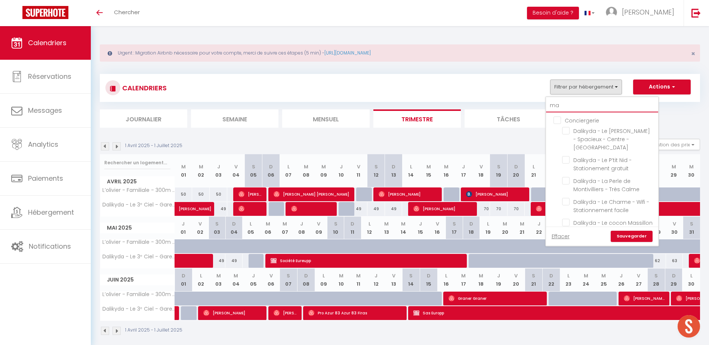
checkbox input "false"
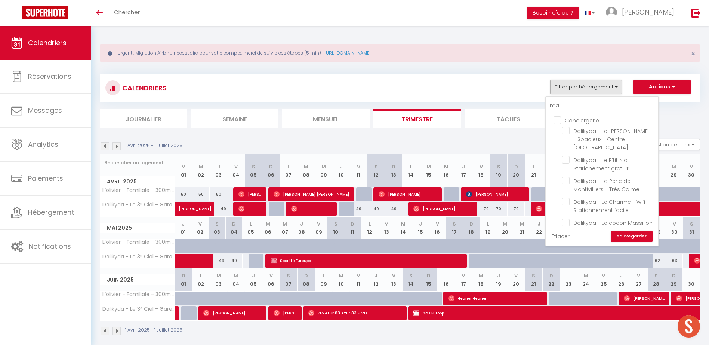
checkbox input "false"
type input "mar"
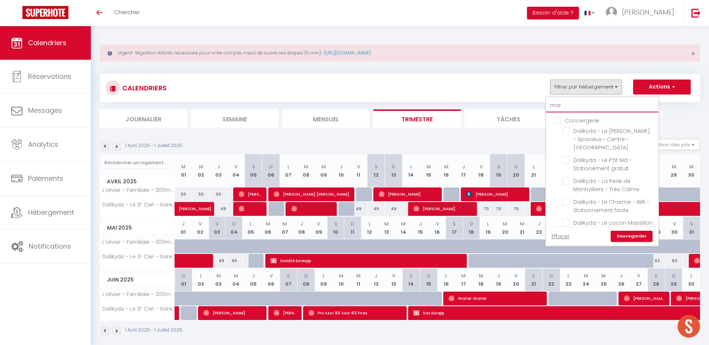
checkbox input "false"
type input "m"
checkbox input "false"
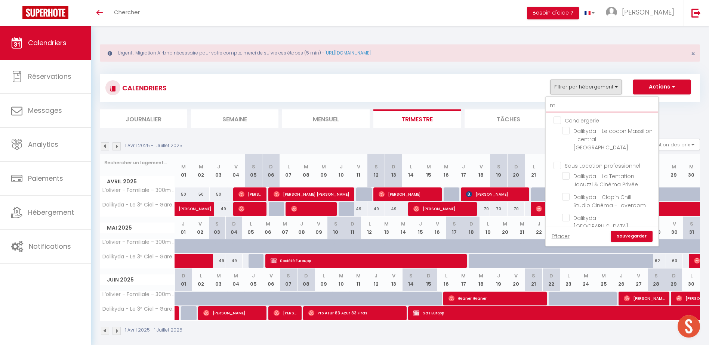
checkbox input "false"
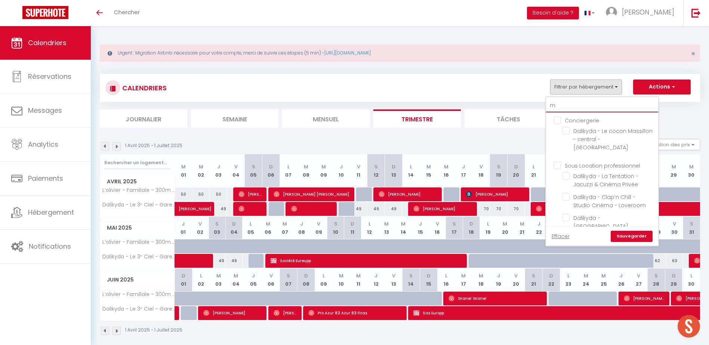
checkbox input "false"
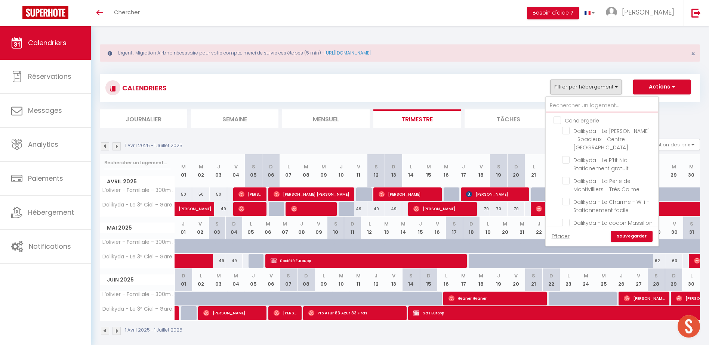
checkbox input "false"
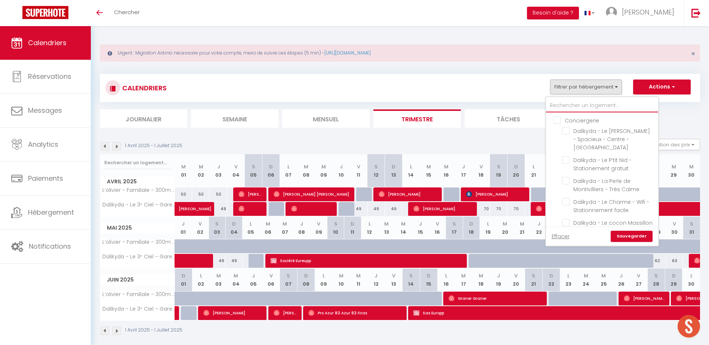
checkbox input "false"
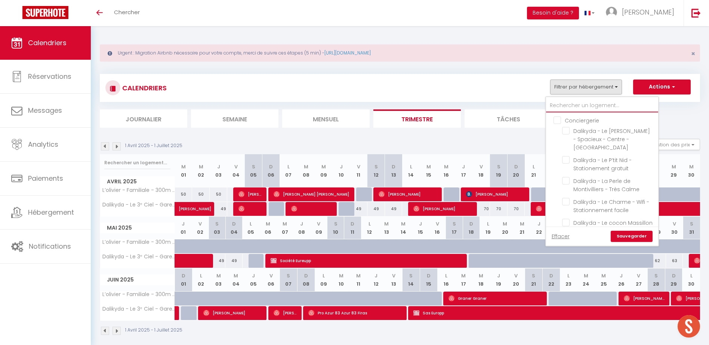
checkbox input "false"
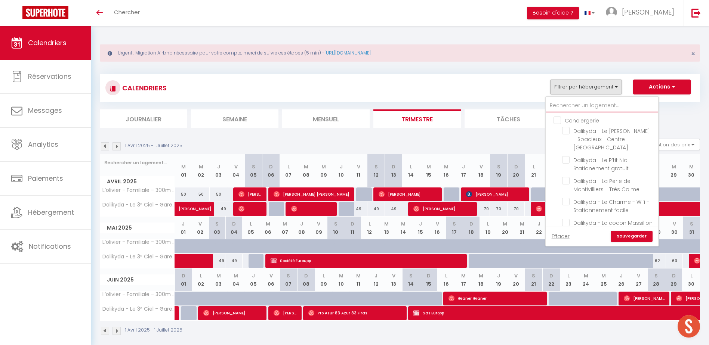
checkbox input "false"
type input "m"
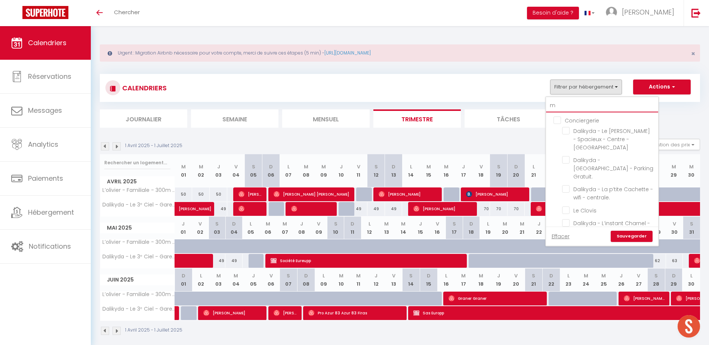
checkbox input "false"
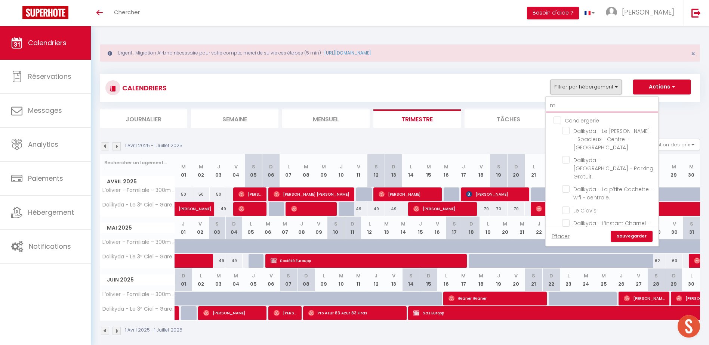
checkbox input "false"
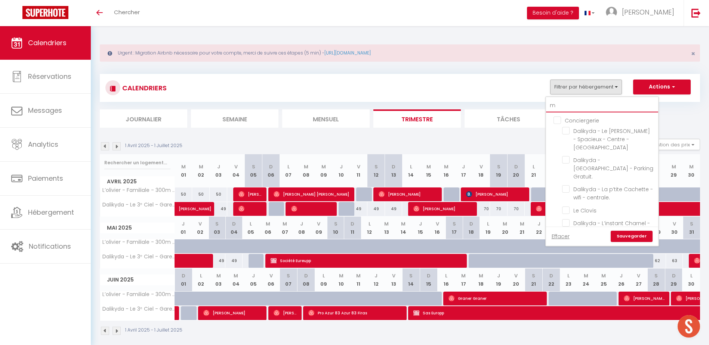
checkbox input "false"
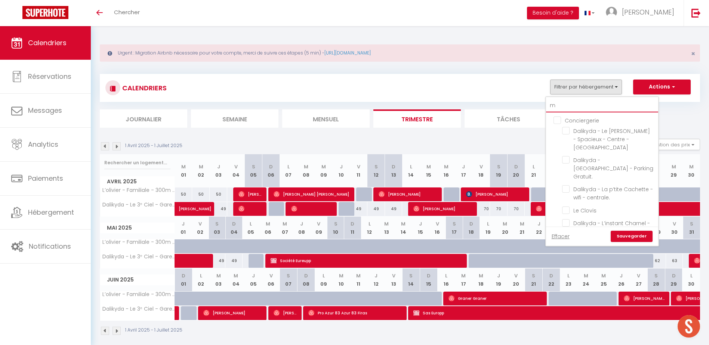
checkbox input "false"
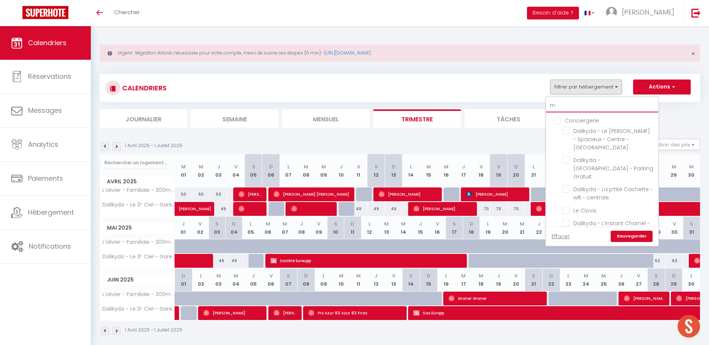
checkbox input "false"
type input "ma"
checkbox input "false"
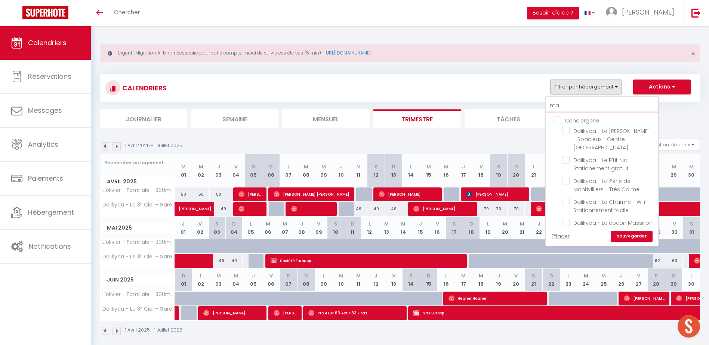
checkbox input "false"
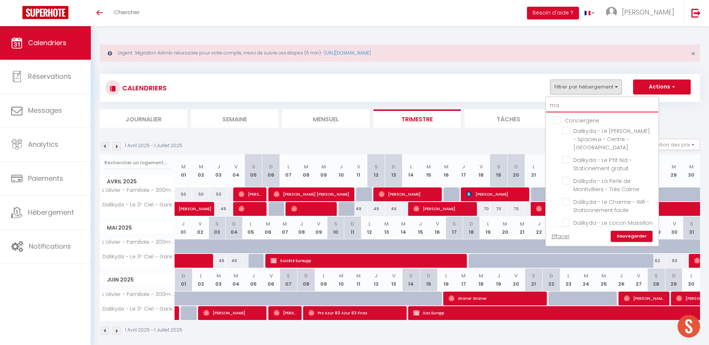
checkbox input "false"
type input "mar"
checkbox input "false"
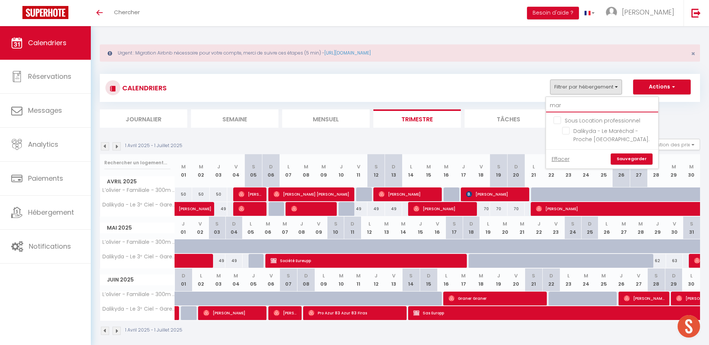
type input "ma"
checkbox input "false"
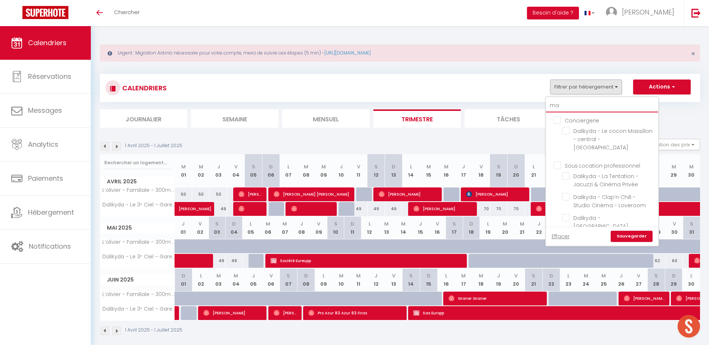
type input "mar"
checkbox input "false"
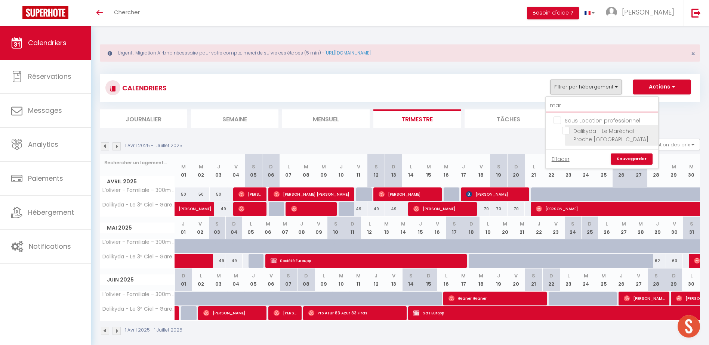
type input "mar"
click at [568, 130] on input "Dalikyda - Le Maréchal - Proche [GEOGRAPHIC_DATA]." at bounding box center [608, 130] width 93 height 7
checkbox input "true"
click at [621, 159] on link "Sauvegarder" at bounding box center [631, 159] width 42 height 11
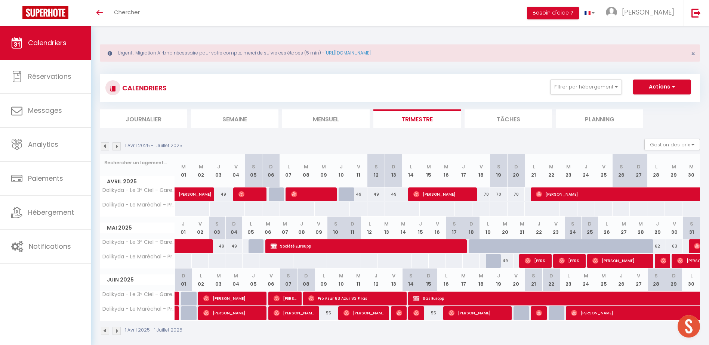
scroll to position [26, 0]
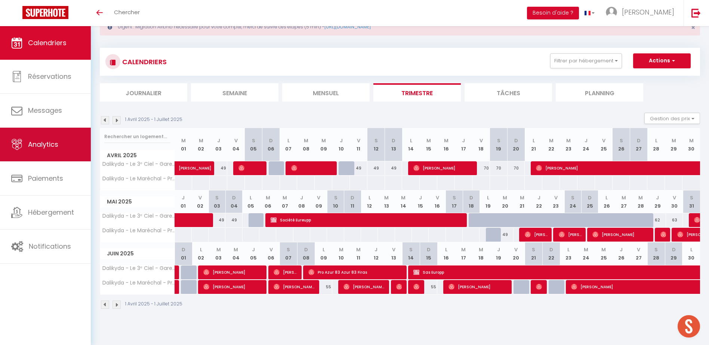
click at [41, 142] on span "Analytics" at bounding box center [43, 144] width 30 height 9
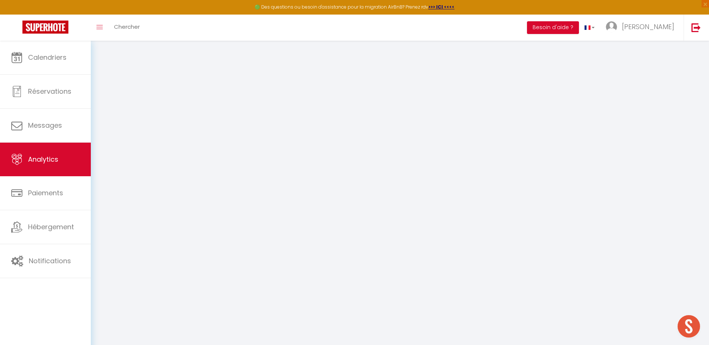
select select "2025"
select select "10"
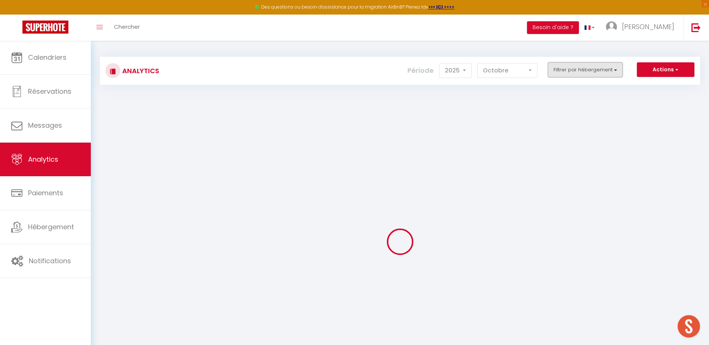
click at [568, 67] on button "Filtrer par hébergement" at bounding box center [585, 69] width 75 height 15
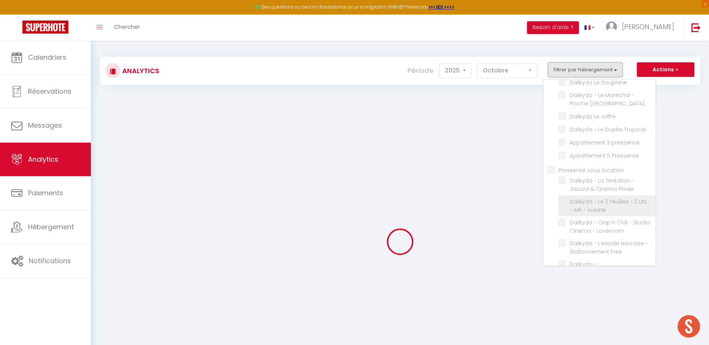
scroll to position [665, 0]
checkbox input "false"
checkbox Calme "false"
checkbox Gratuit\ "false"
checkbox centrale\ "false"
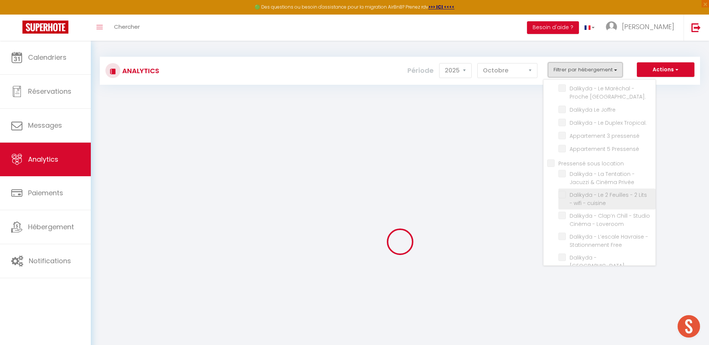
checkbox Clovis "false"
checkbox Insolite\ "false"
checkbox gare "false"
checkbox université "false"
checkbox Central "false"
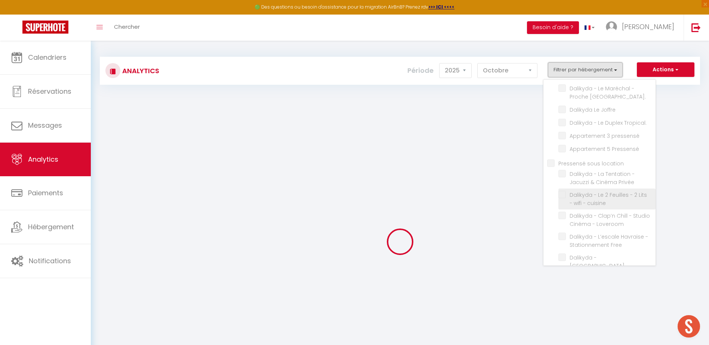
checkbox gratuit "false"
checkbox Balcons "false"
checkbox Calme "false"
checkbox facile "false"
checkbox wifi "false"
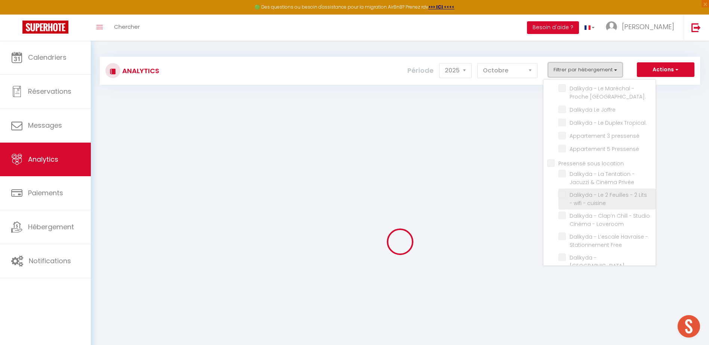
checkbox Élégant "false"
checkbox professionnel "false"
checkbox Privée "false"
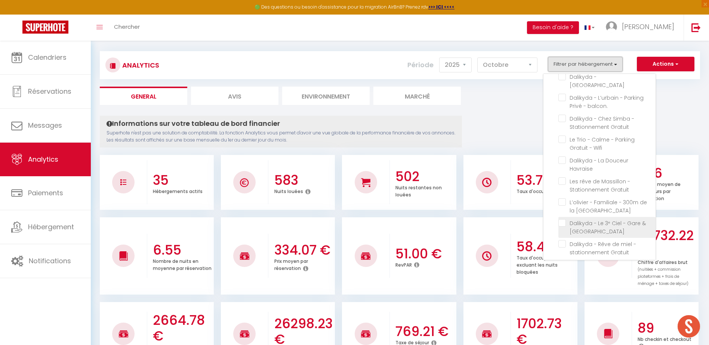
scroll to position [478, 0]
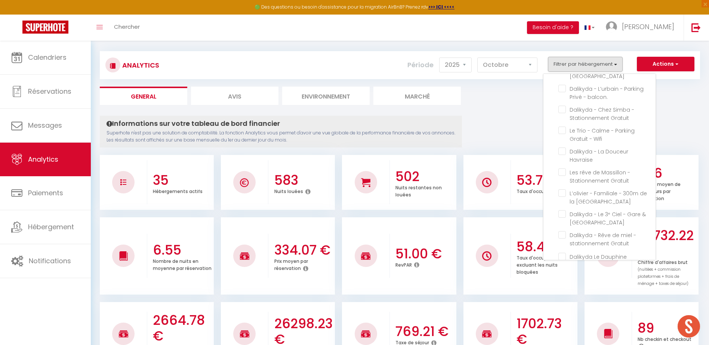
click at [562, 266] on central\ "checkbox" at bounding box center [606, 269] width 97 height 7
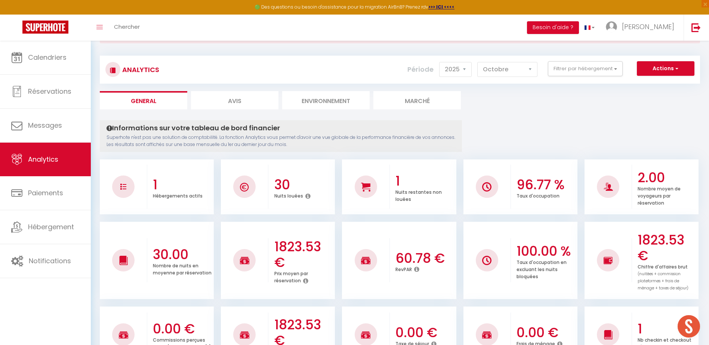
scroll to position [0, 0]
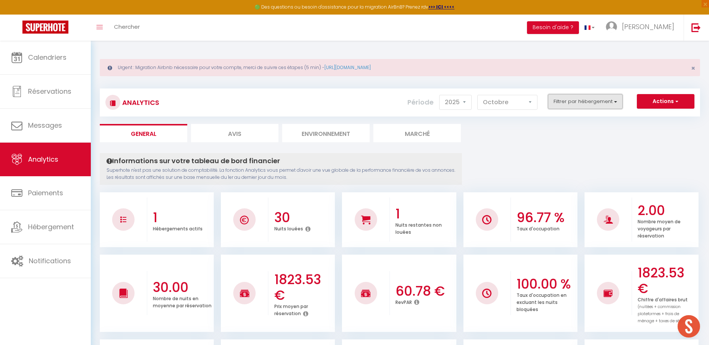
click at [600, 101] on button "Filtrer par hébergement" at bounding box center [585, 101] width 75 height 15
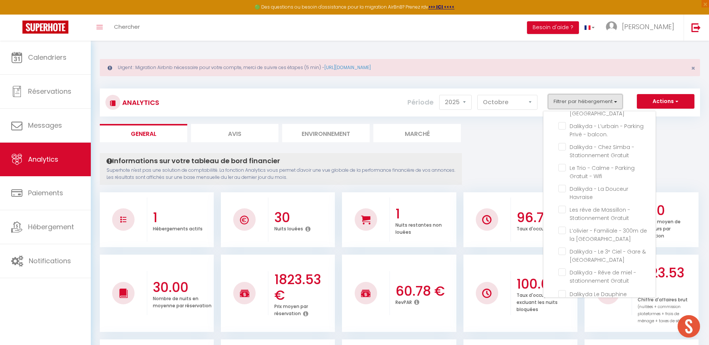
click at [570, 100] on button "Filtrer par hébergement" at bounding box center [585, 101] width 75 height 15
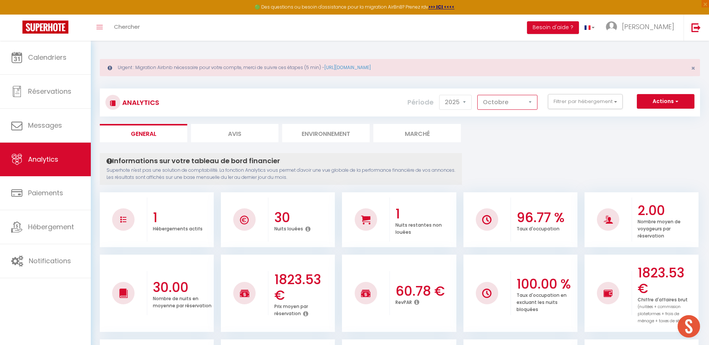
click at [521, 102] on select "[PERSON_NAME] Mars Avril Mai Juin Juillet Août Septembre Octobre Novembre Décem…" at bounding box center [507, 102] width 60 height 15
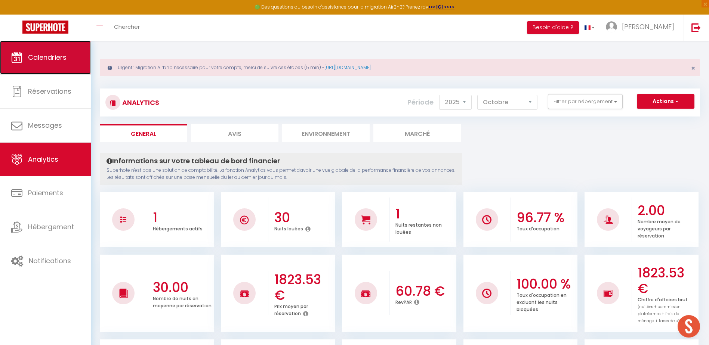
drag, startPoint x: 44, startPoint y: 61, endPoint x: 50, endPoint y: 56, distance: 7.9
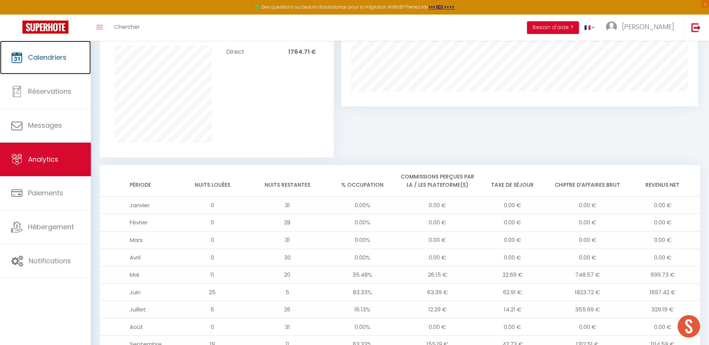
scroll to position [626, 0]
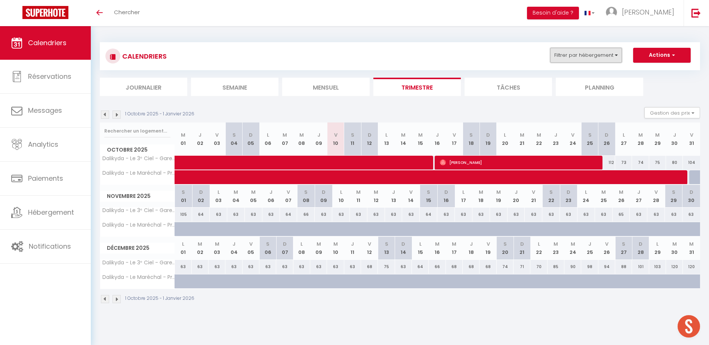
drag, startPoint x: 590, startPoint y: 52, endPoint x: 582, endPoint y: 59, distance: 10.9
click at [588, 52] on button "Filtrer par hébergement" at bounding box center [586, 55] width 72 height 15
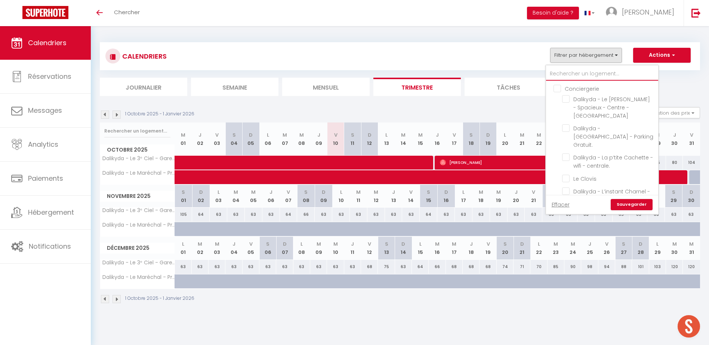
click at [572, 71] on input "text" at bounding box center [602, 73] width 112 height 13
type input "m"
checkbox input "false"
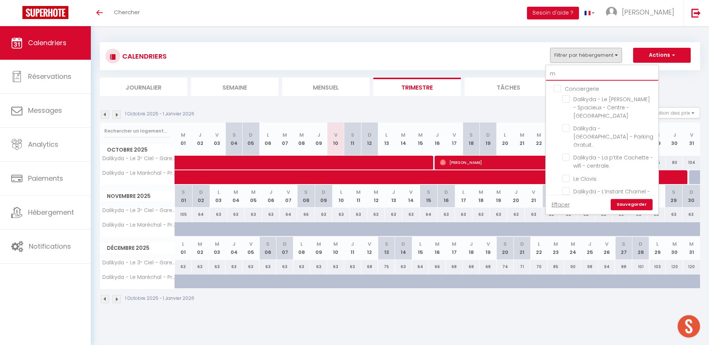
checkbox input "false"
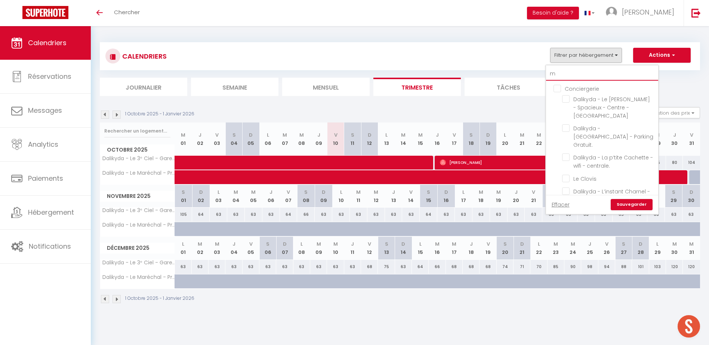
checkbox input "false"
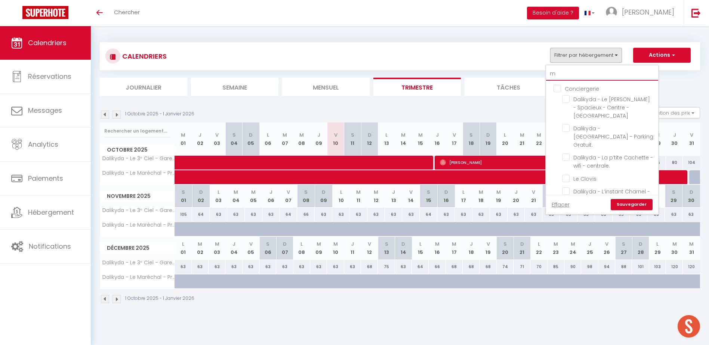
checkbox input "false"
checkbox input "true"
checkbox input "false"
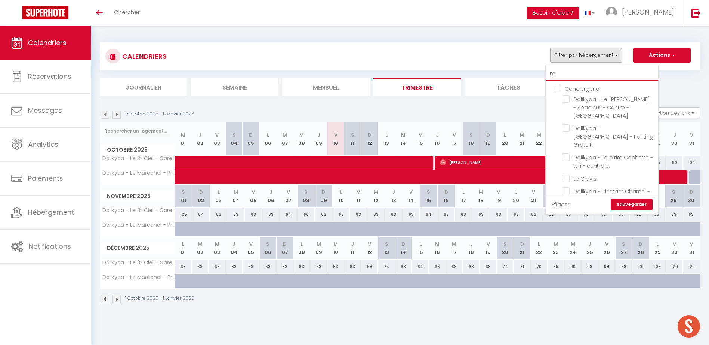
checkbox input "false"
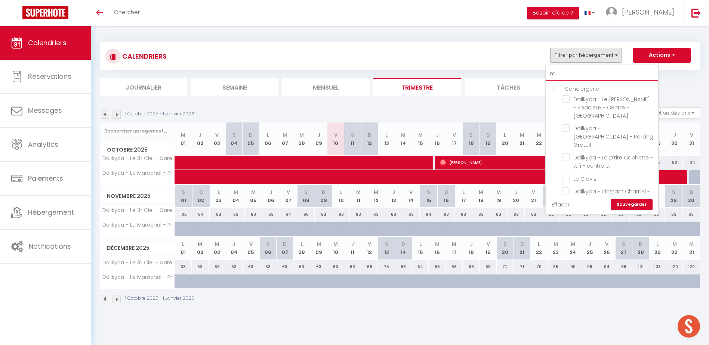
checkbox input "false"
type input "ma"
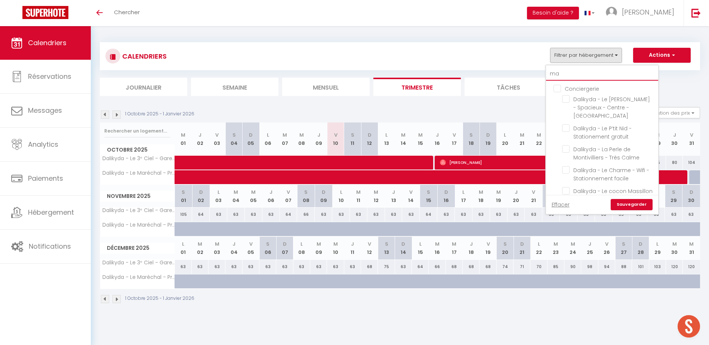
checkbox input "false"
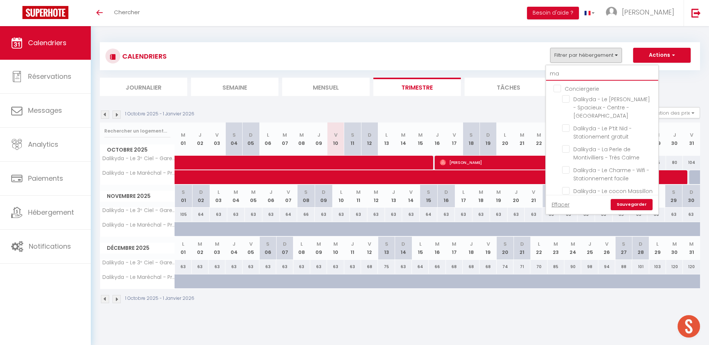
checkbox input "false"
checkbox input "true"
checkbox input "false"
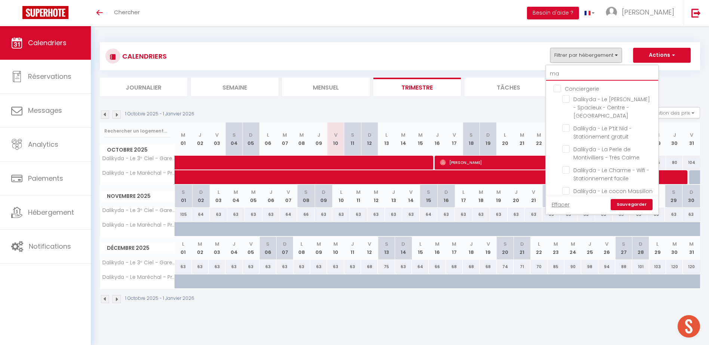
checkbox input "false"
type input "mar"
checkbox input "false"
checkbox input "true"
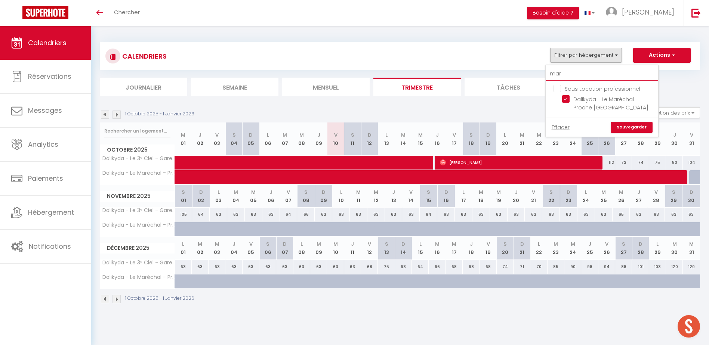
type input "mar"
click at [641, 130] on link "Sauvegarder" at bounding box center [631, 127] width 42 height 11
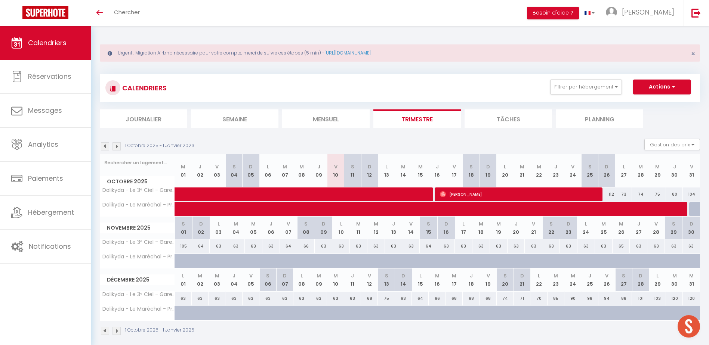
click at [350, 120] on li "Mensuel" at bounding box center [325, 118] width 87 height 18
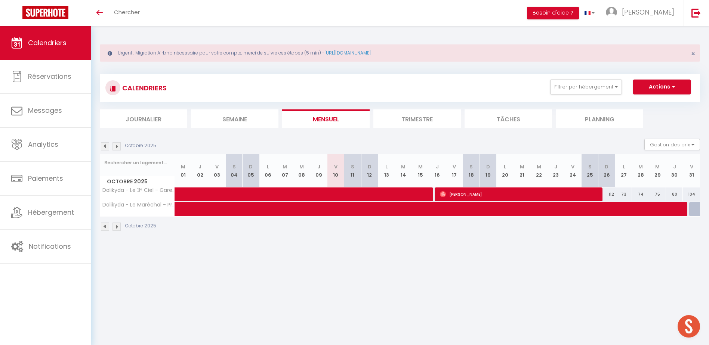
click at [108, 147] on img at bounding box center [105, 146] width 8 height 8
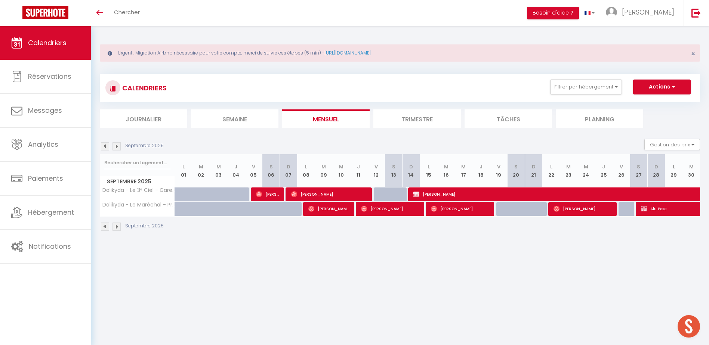
click at [108, 147] on img at bounding box center [105, 146] width 8 height 8
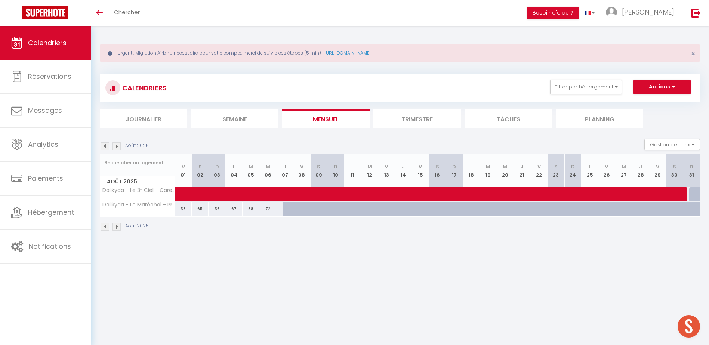
click at [108, 147] on img at bounding box center [105, 146] width 8 height 8
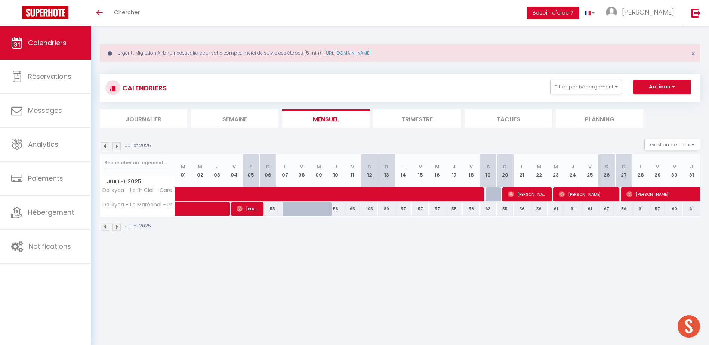
click at [108, 147] on img at bounding box center [105, 146] width 8 height 8
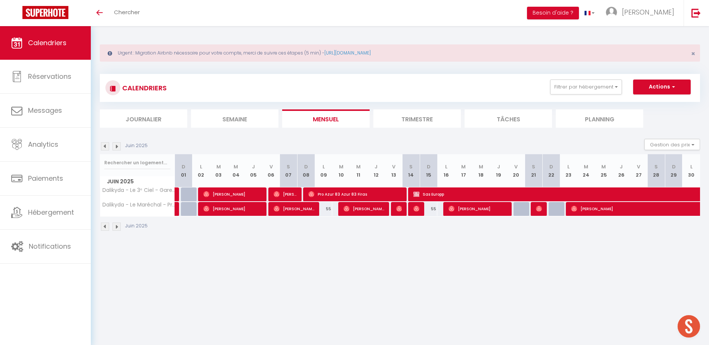
click at [108, 147] on img at bounding box center [105, 146] width 8 height 8
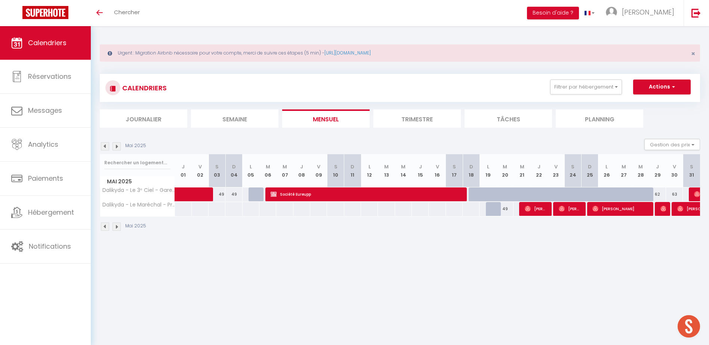
click at [108, 147] on img at bounding box center [105, 146] width 8 height 8
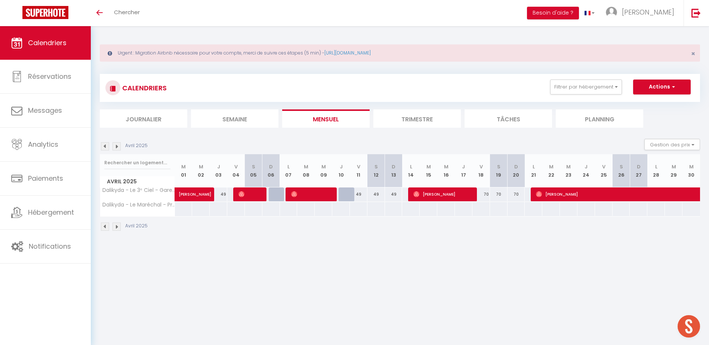
click at [108, 147] on img at bounding box center [105, 146] width 8 height 8
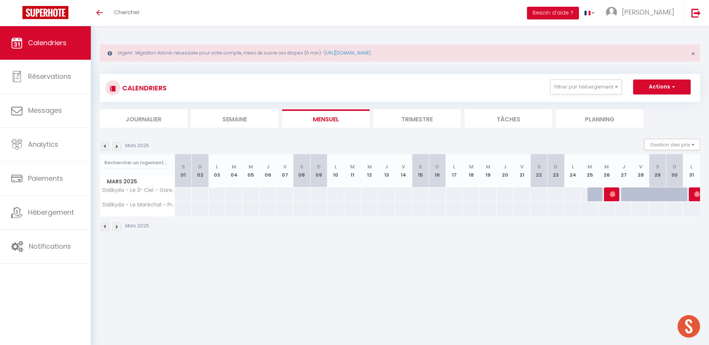
click at [116, 147] on img at bounding box center [116, 146] width 8 height 8
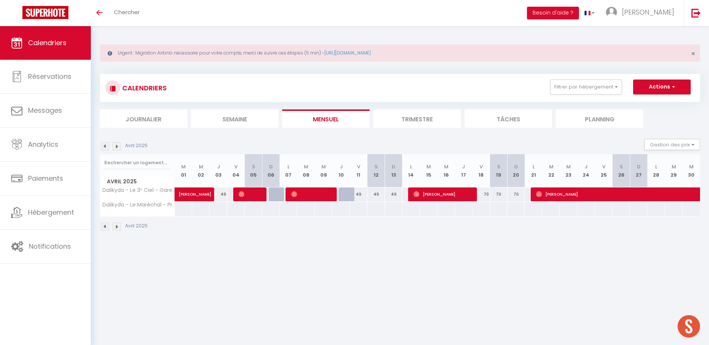
click at [117, 143] on img at bounding box center [116, 146] width 8 height 8
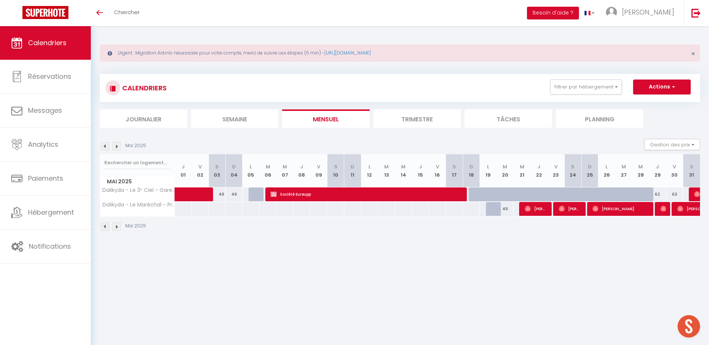
click at [118, 147] on img at bounding box center [116, 146] width 8 height 8
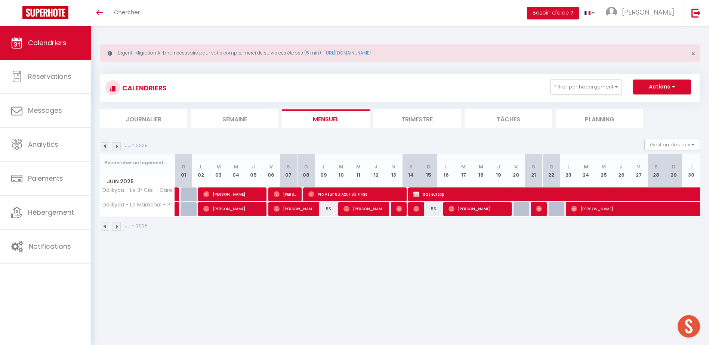
click at [118, 147] on img at bounding box center [116, 146] width 8 height 8
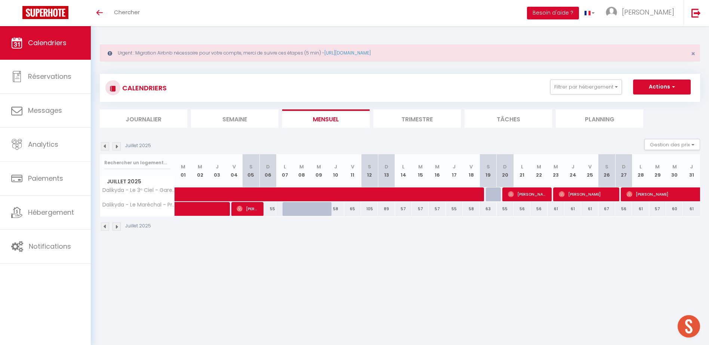
click at [118, 147] on img at bounding box center [116, 146] width 8 height 8
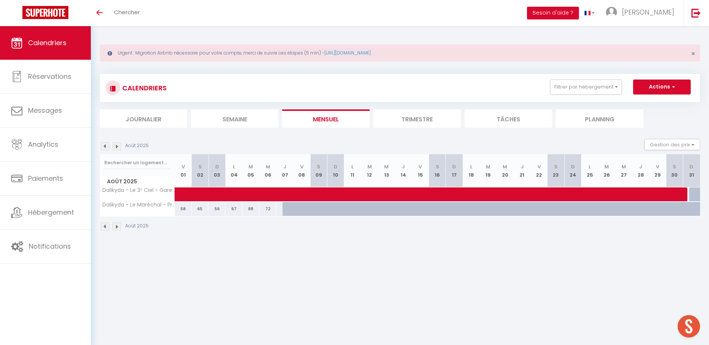
click at [117, 145] on img at bounding box center [116, 146] width 8 height 8
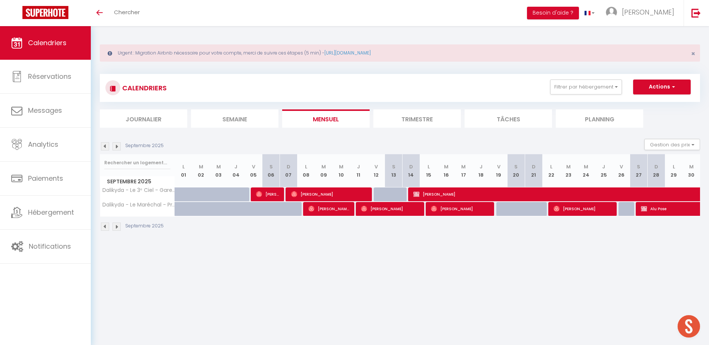
click at [108, 147] on img at bounding box center [105, 146] width 8 height 8
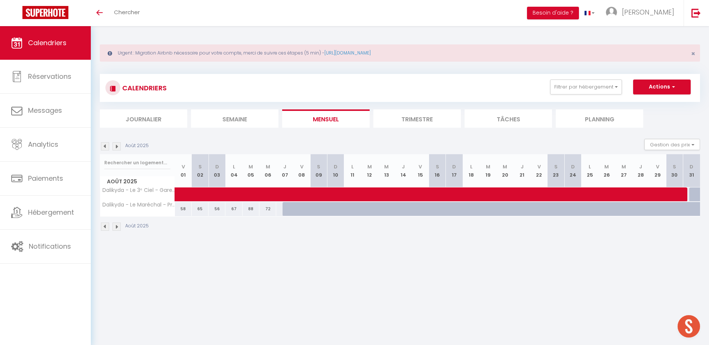
click at [108, 147] on img at bounding box center [105, 146] width 8 height 8
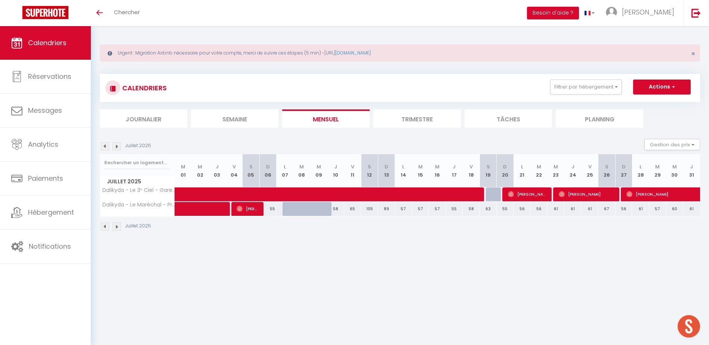
click at [119, 148] on img at bounding box center [116, 146] width 8 height 8
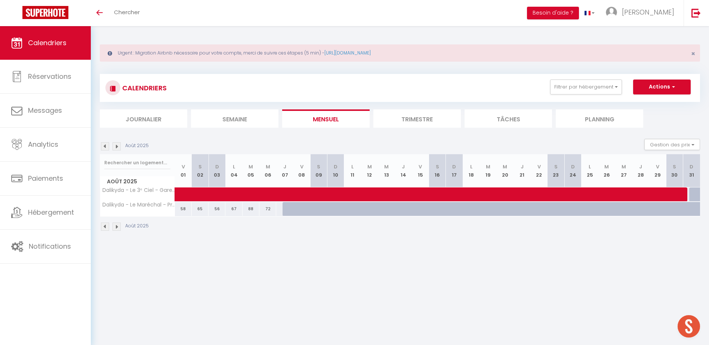
click at [106, 149] on img at bounding box center [105, 146] width 8 height 8
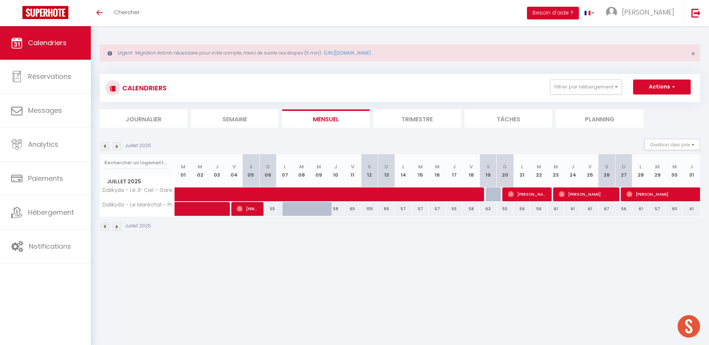
click at [115, 147] on img at bounding box center [116, 146] width 8 height 8
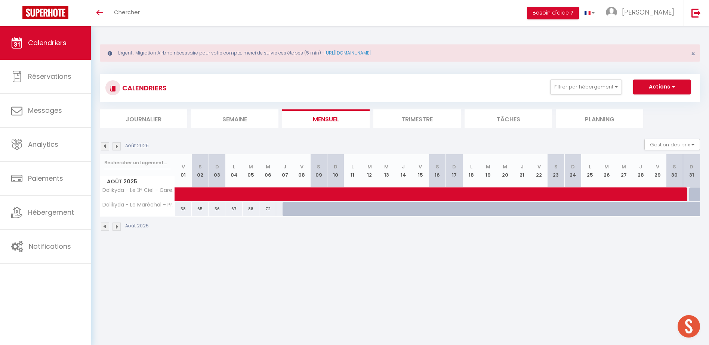
click at [118, 146] on img at bounding box center [116, 146] width 8 height 8
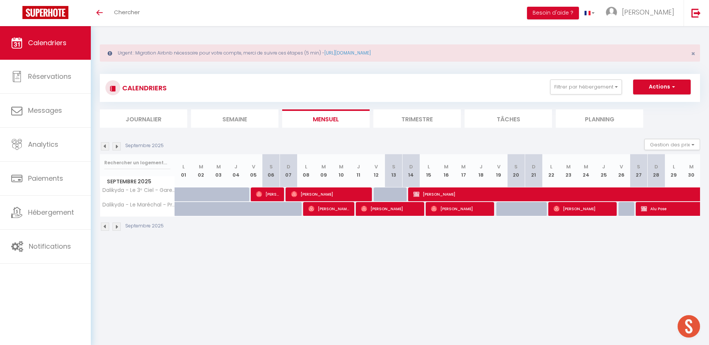
click at [102, 145] on img at bounding box center [105, 146] width 8 height 8
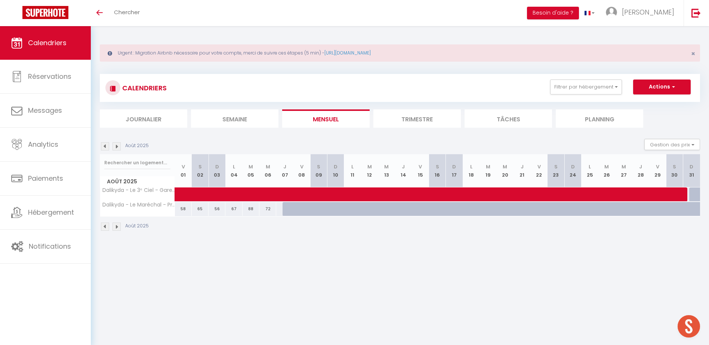
click at [104, 144] on img at bounding box center [105, 146] width 8 height 8
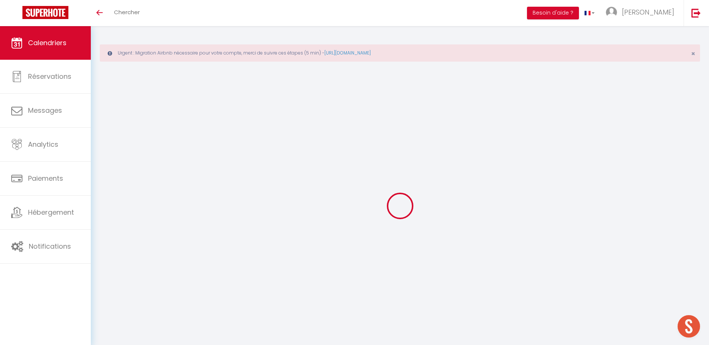
select select
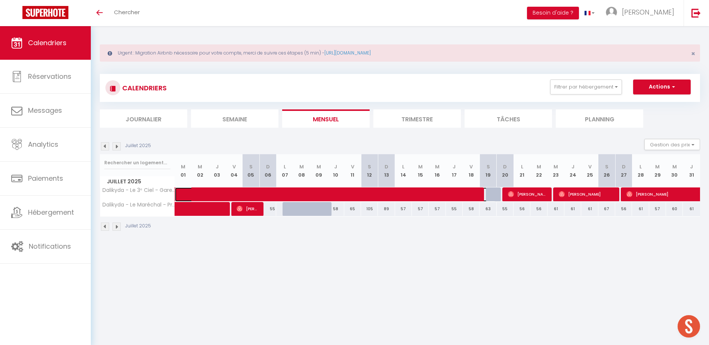
click at [215, 191] on span at bounding box center [340, 195] width 309 height 14
select select "OK"
select select "KO"
select select "0"
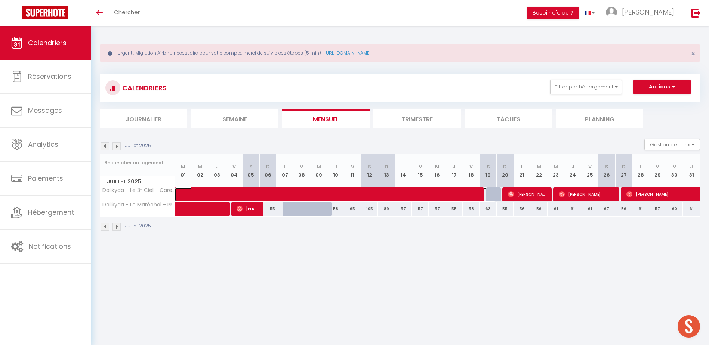
select select "1"
select select
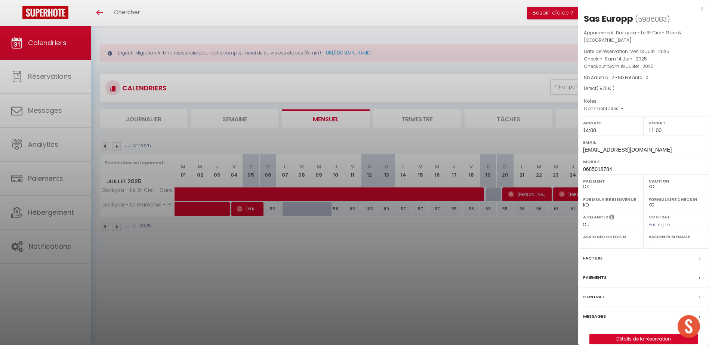
drag, startPoint x: 257, startPoint y: 111, endPoint x: 229, endPoint y: 170, distance: 65.2
click at [257, 111] on div at bounding box center [354, 172] width 709 height 345
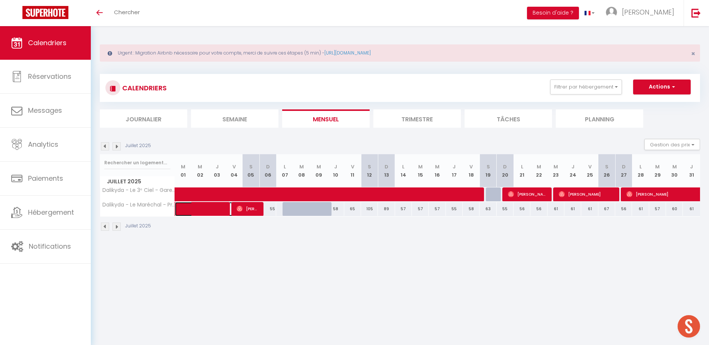
click at [200, 209] on span at bounding box center [212, 209] width 52 height 14
select select "OK"
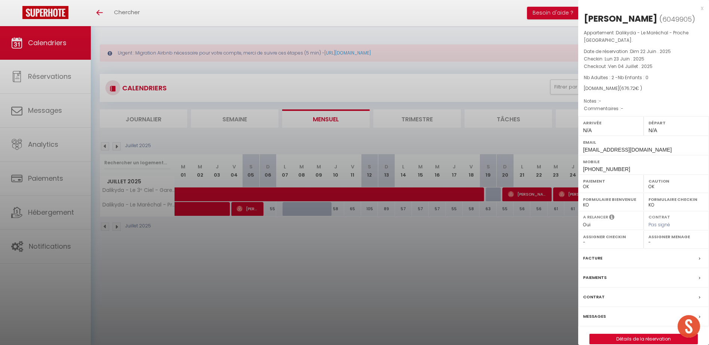
drag, startPoint x: 201, startPoint y: 216, endPoint x: 207, endPoint y: 221, distance: 7.9
click at [201, 216] on div at bounding box center [354, 172] width 709 height 345
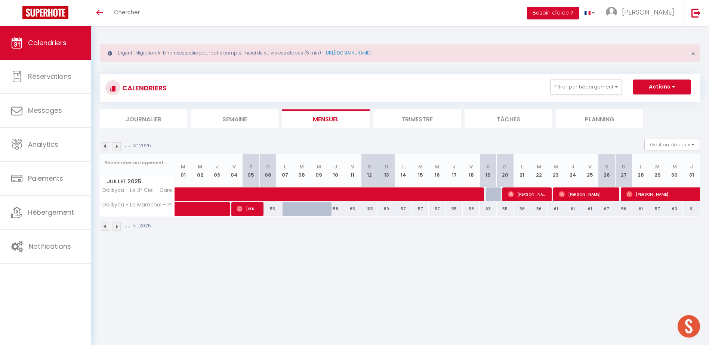
click at [107, 146] on img at bounding box center [105, 146] width 8 height 8
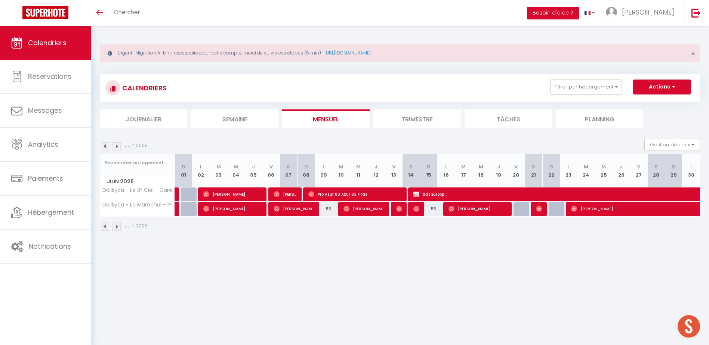
click at [114, 146] on img at bounding box center [116, 146] width 8 height 8
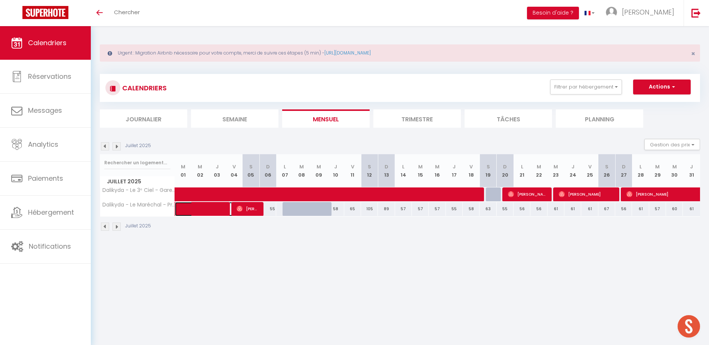
click at [202, 211] on span at bounding box center [212, 209] width 52 height 14
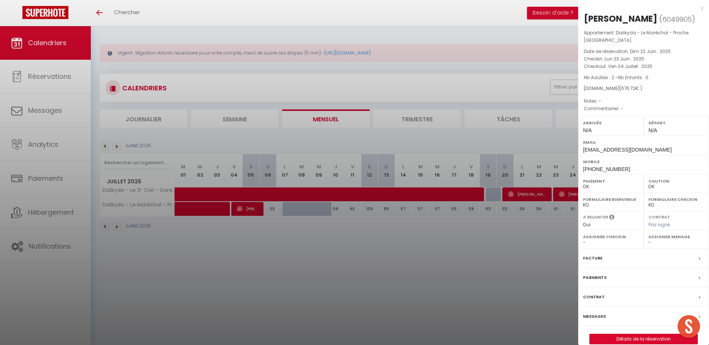
click at [700, 7] on div "x" at bounding box center [640, 8] width 125 height 9
